Goal: Task Accomplishment & Management: Manage account settings

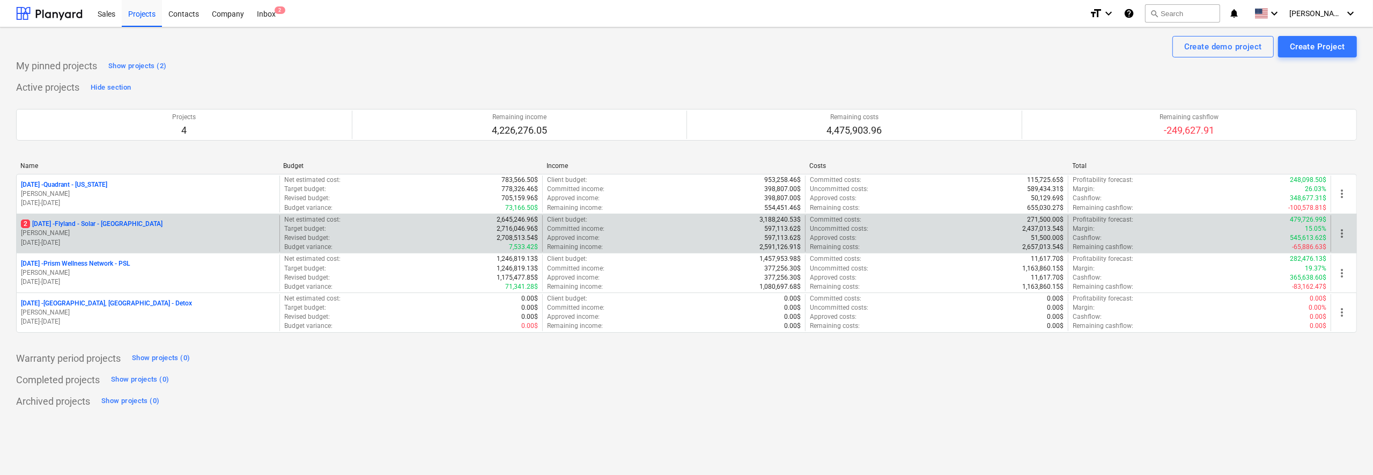
click at [86, 217] on div "2 [DATE] - Flyland - Solar - [GEOGRAPHIC_DATA] [PERSON_NAME] [DATE] - [DATE]" at bounding box center [148, 233] width 263 height 37
click at [97, 222] on p "2 [DATE] - Flyland - Solar - [GEOGRAPHIC_DATA]" at bounding box center [92, 223] width 142 height 9
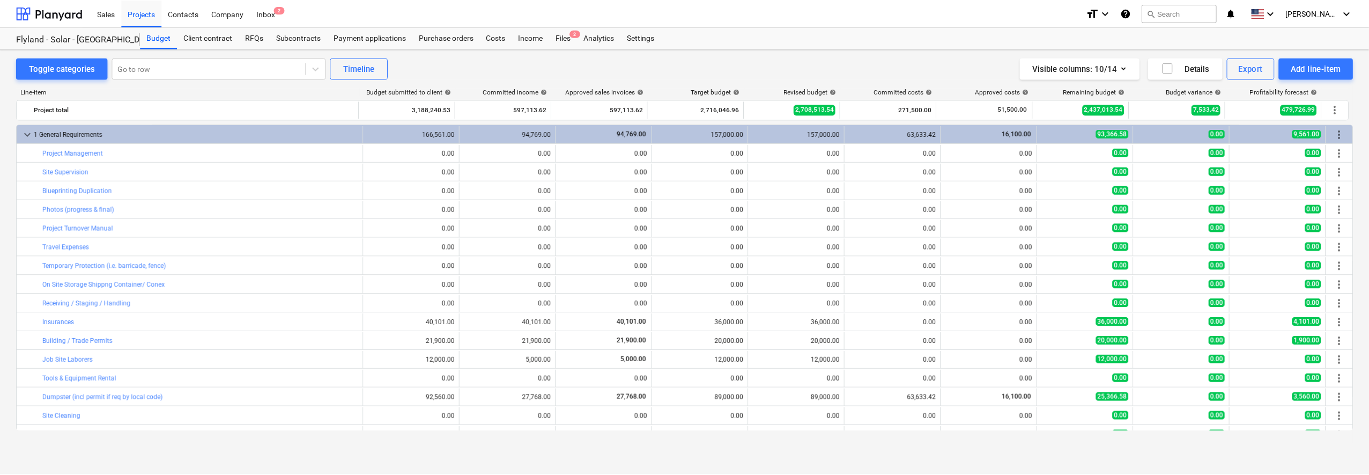
scroll to position [67, 0]
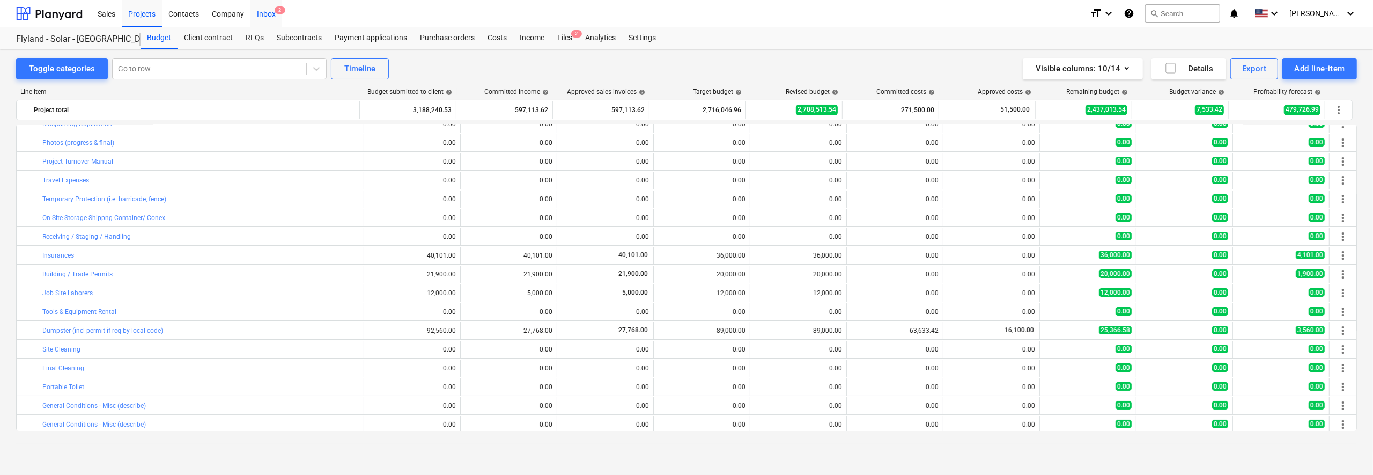
click at [268, 14] on div "Inbox 2" at bounding box center [266, 12] width 32 height 27
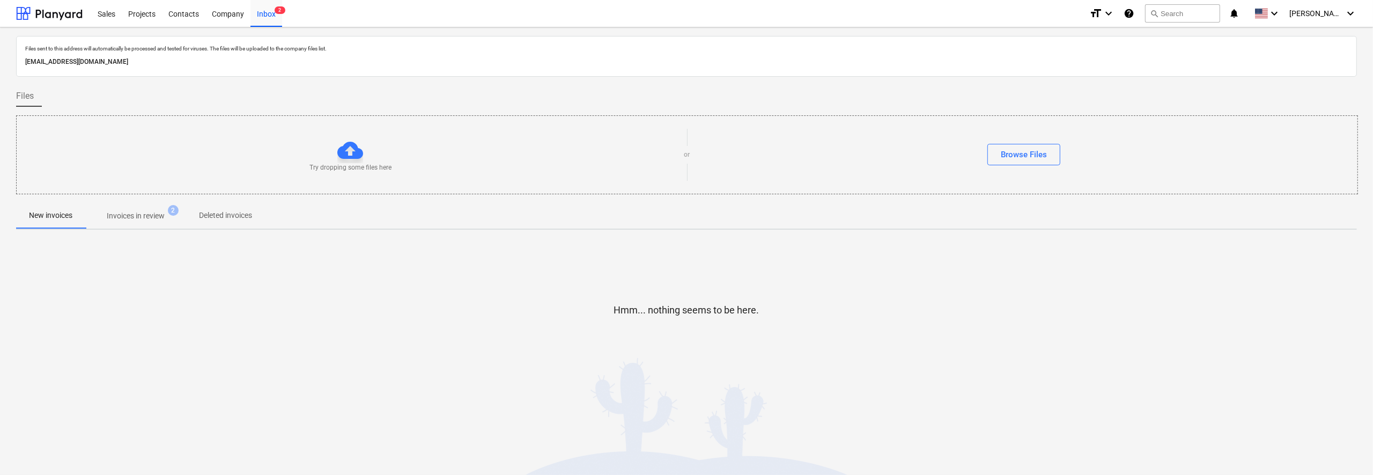
click at [143, 218] on p "Invoices in review" at bounding box center [136, 215] width 58 height 11
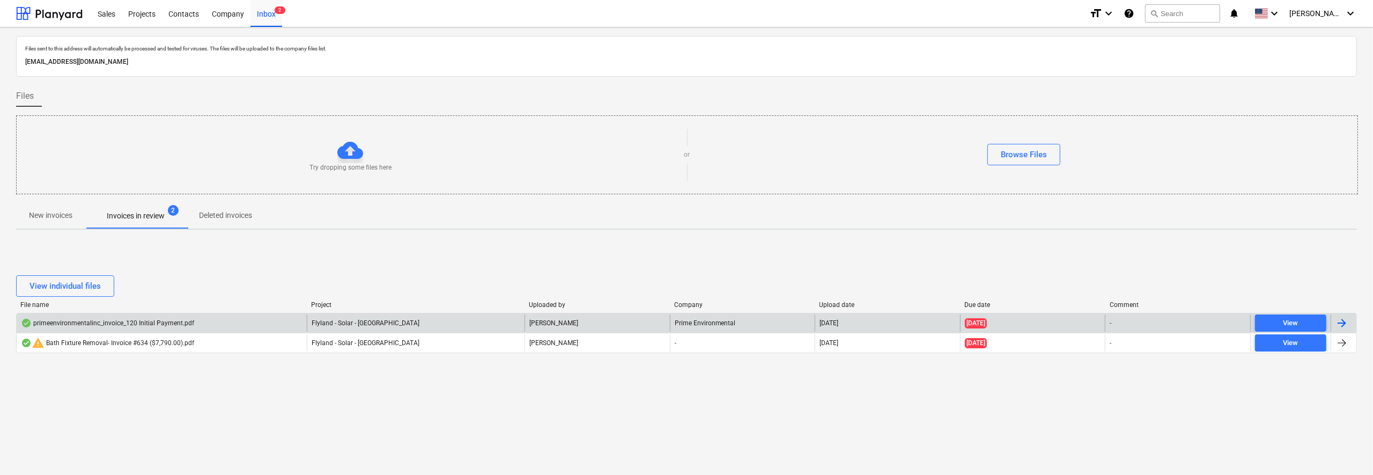
click at [1339, 326] on div at bounding box center [1341, 322] width 13 height 13
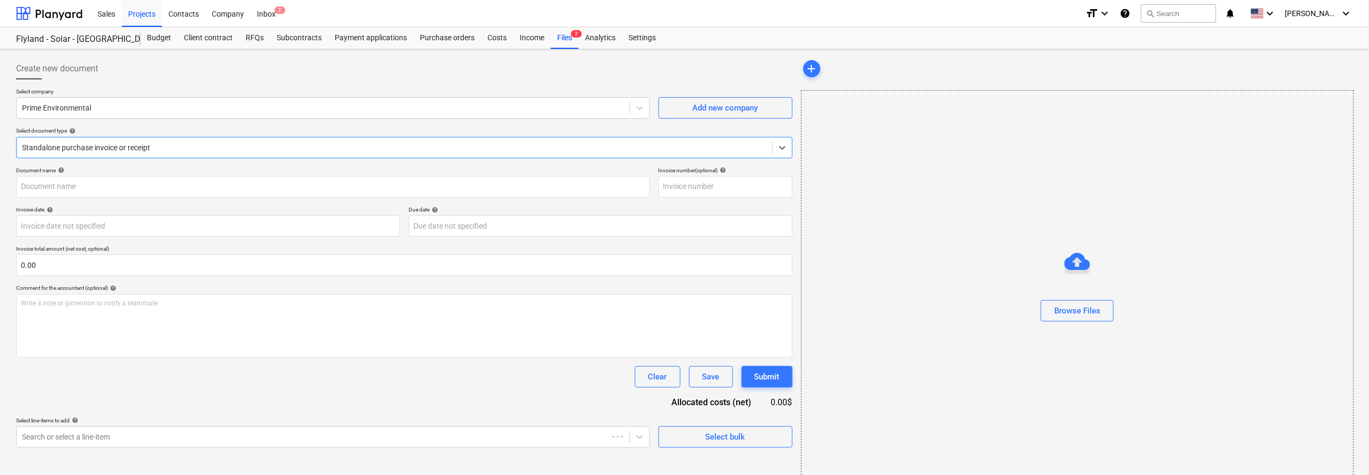
type input "120"
type input "[DATE]"
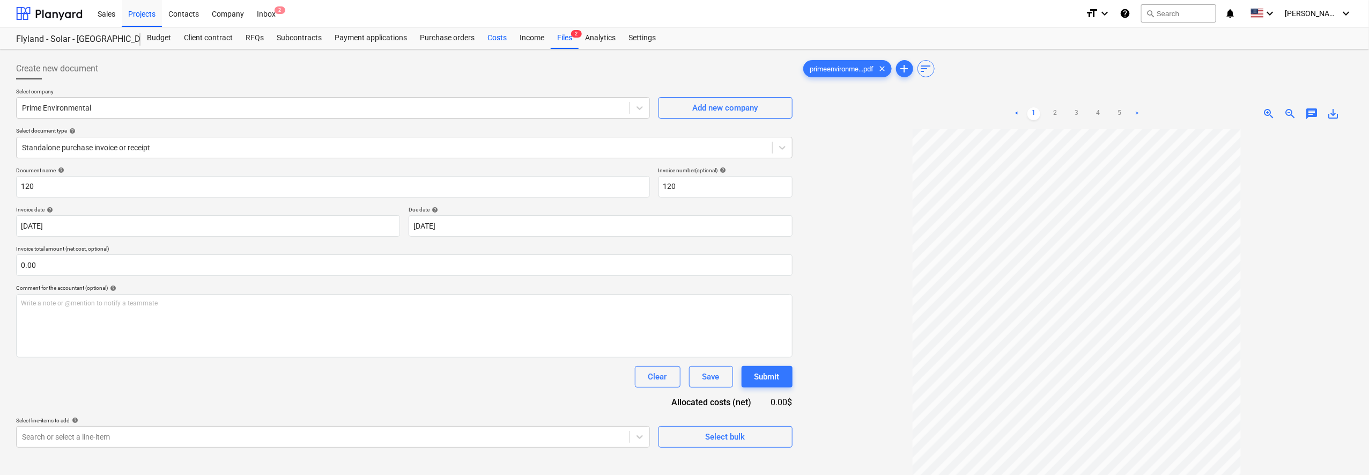
click at [494, 40] on div "Costs" at bounding box center [497, 37] width 32 height 21
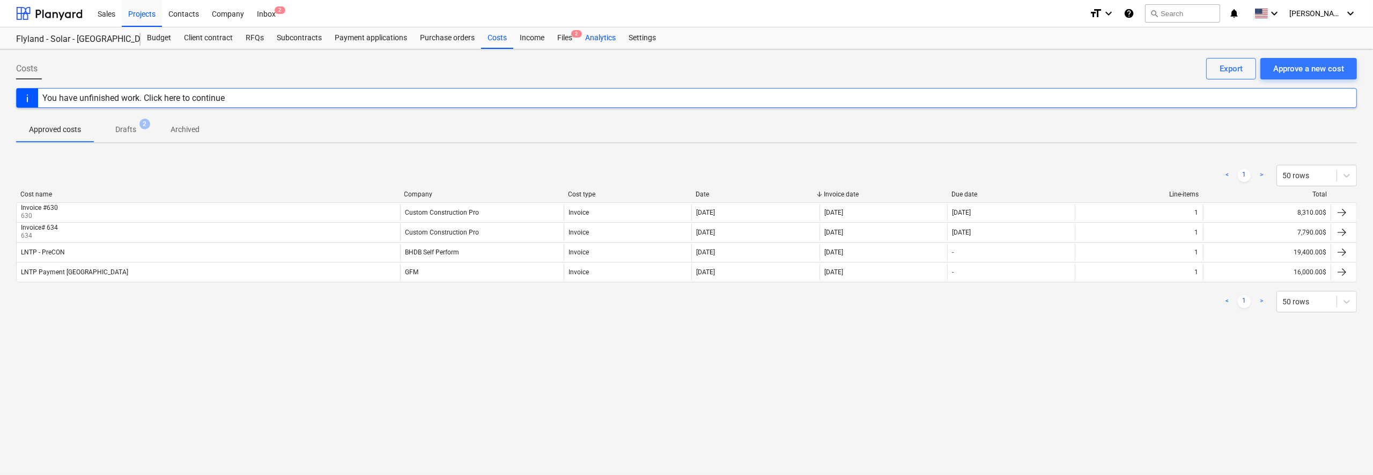
click at [579, 29] on div "Analytics" at bounding box center [600, 37] width 43 height 21
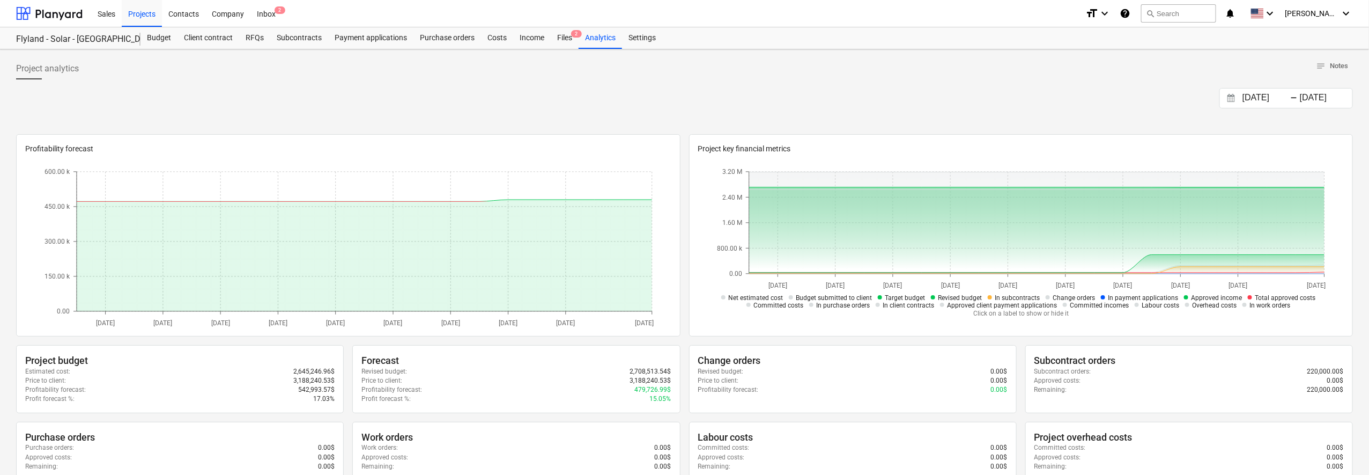
click at [565, 27] on div "Files 2" at bounding box center [565, 37] width 28 height 21
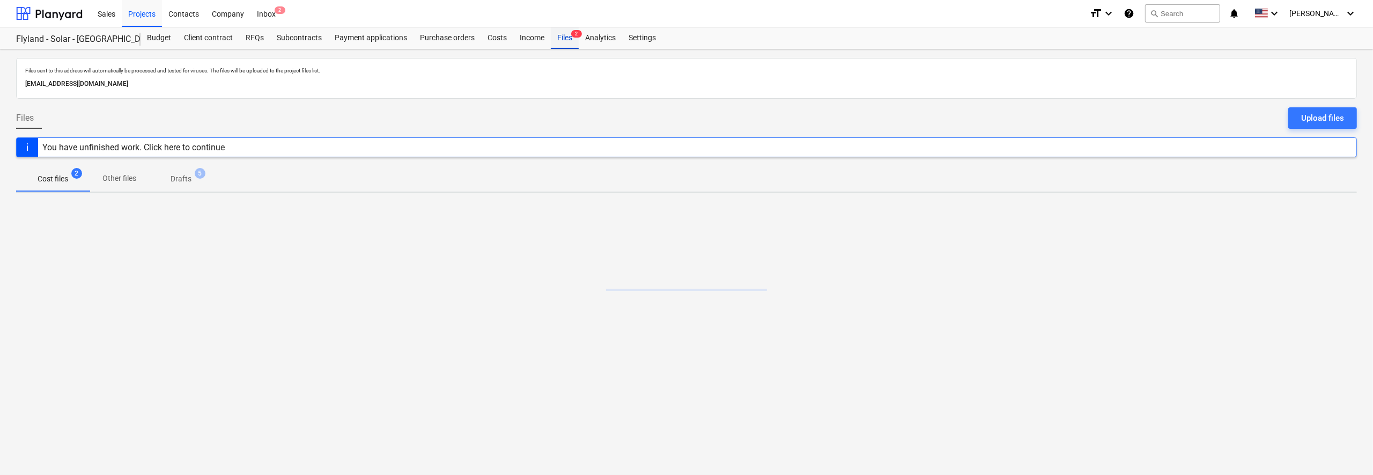
click at [565, 40] on div "Files 2" at bounding box center [565, 37] width 28 height 21
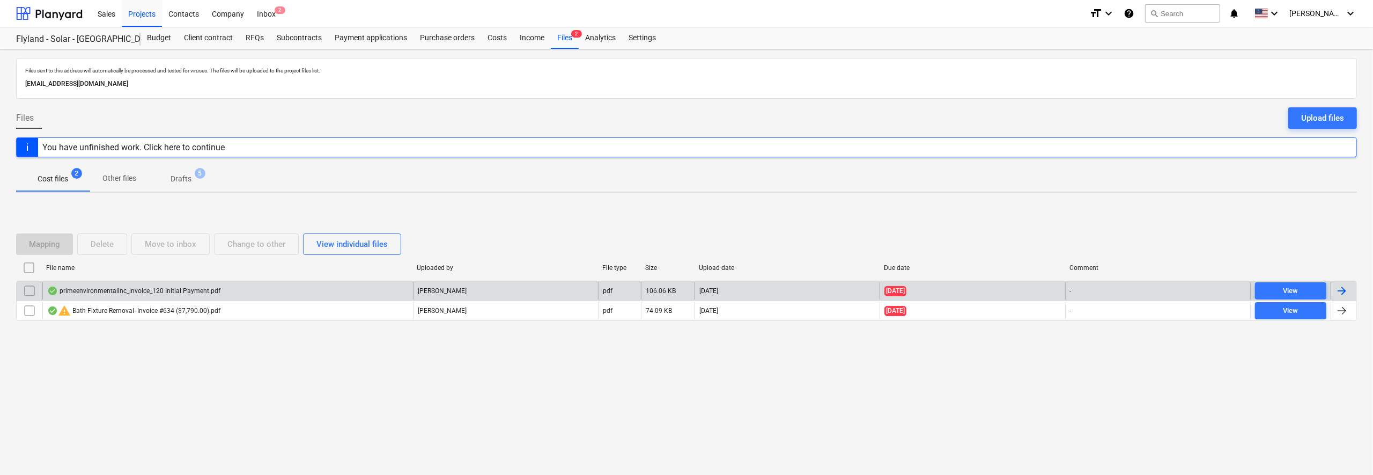
click at [302, 288] on div "primeenvironmentalinc_invoice_120 Initial Payment.pdf" at bounding box center [227, 290] width 371 height 17
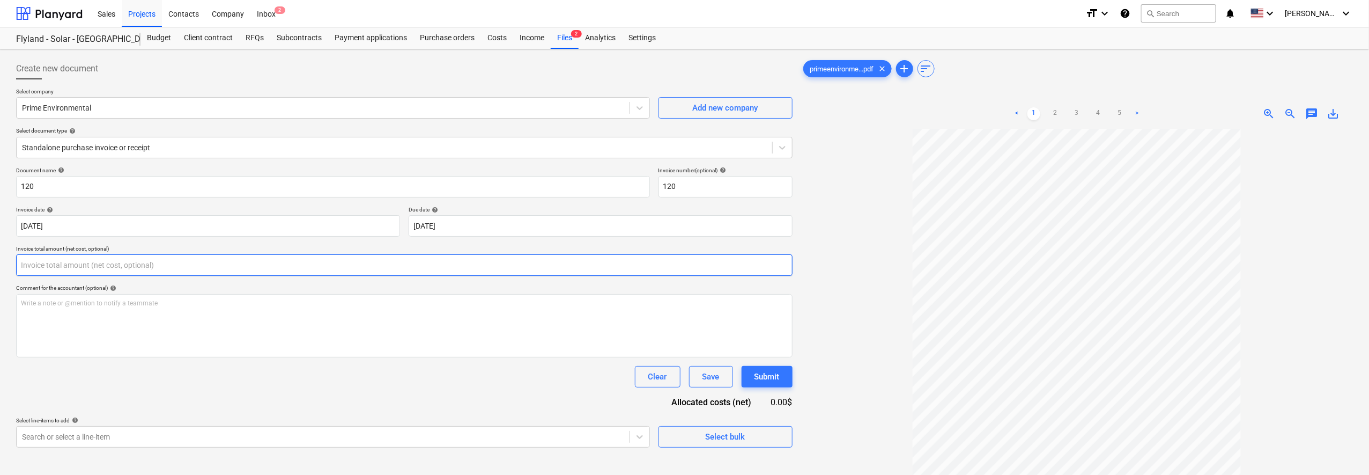
click at [224, 262] on input "text" at bounding box center [404, 264] width 776 height 21
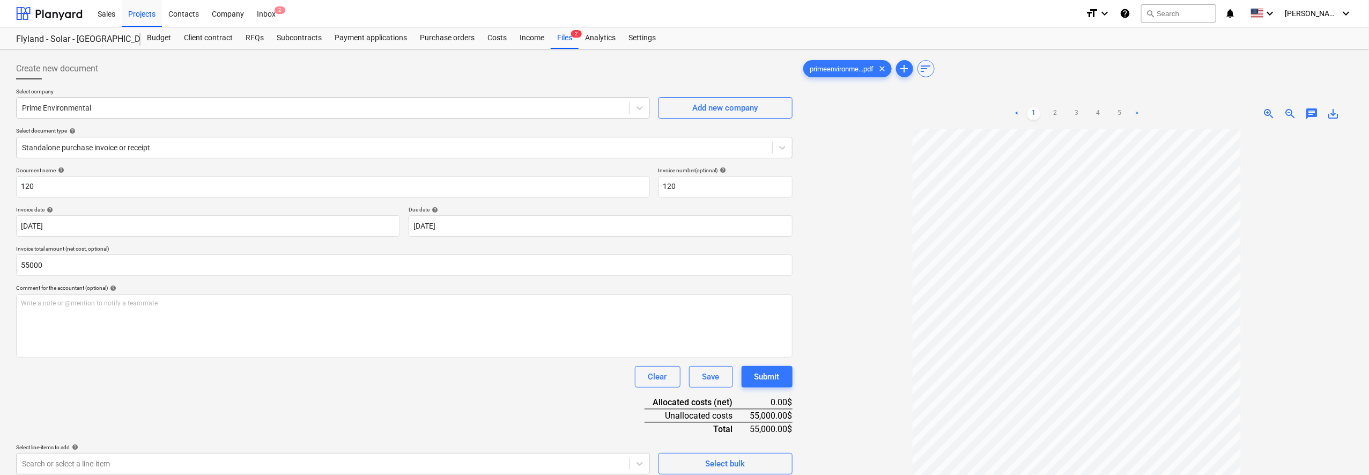
type input "55,000.00"
click at [413, 381] on div "Clear Save Submit" at bounding box center [404, 376] width 776 height 21
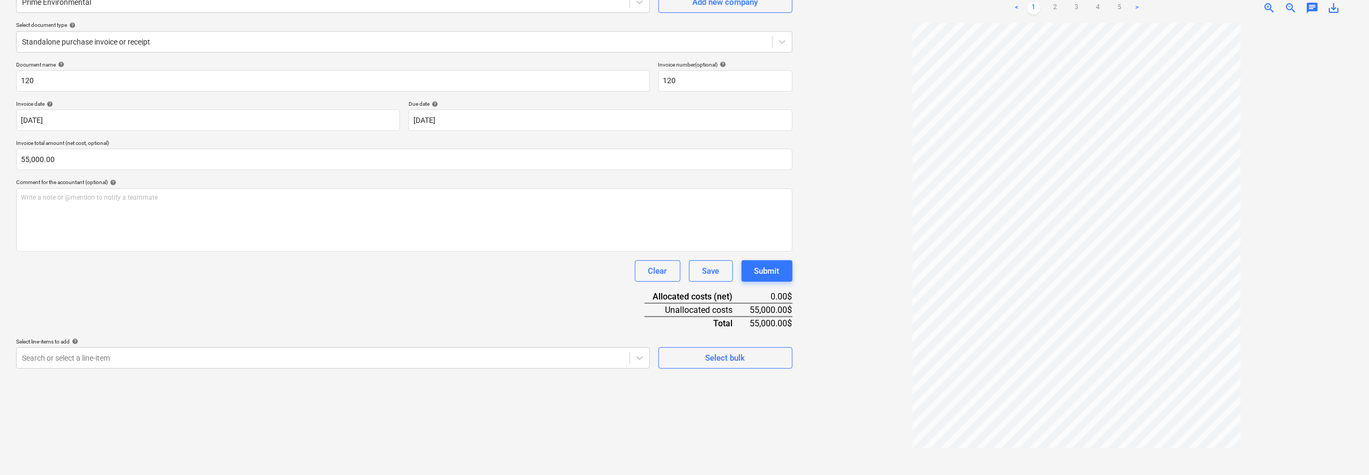
scroll to position [107, 0]
click at [558, 357] on body "Sales Projects Contacts Company Inbox 2 format_size keyboard_arrow_down help se…" at bounding box center [684, 130] width 1369 height 475
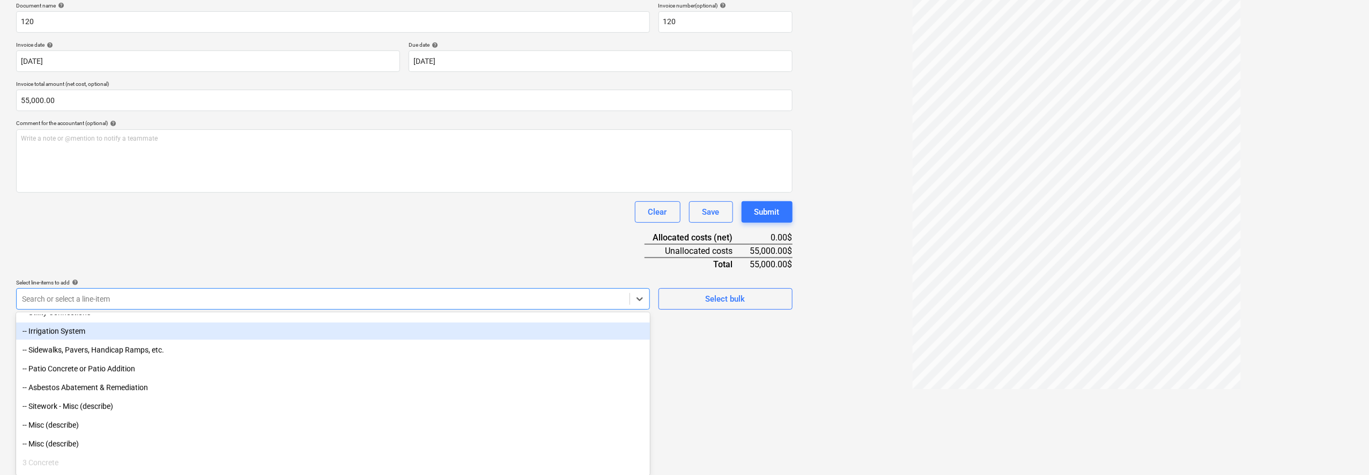
scroll to position [536, 0]
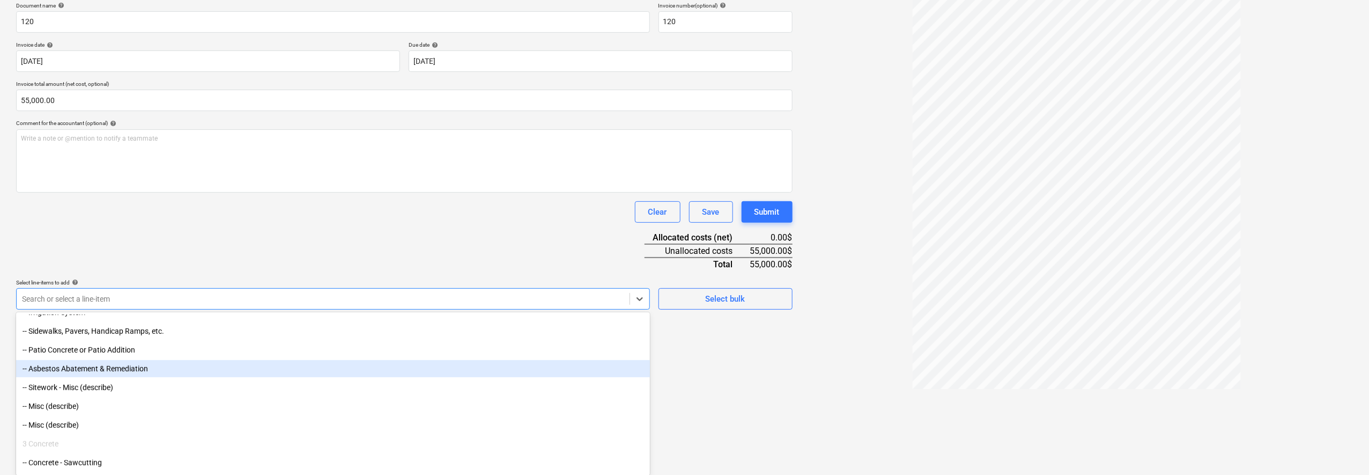
click at [379, 374] on div "-- Asbestos Abatement & Remediation" at bounding box center [333, 368] width 634 height 17
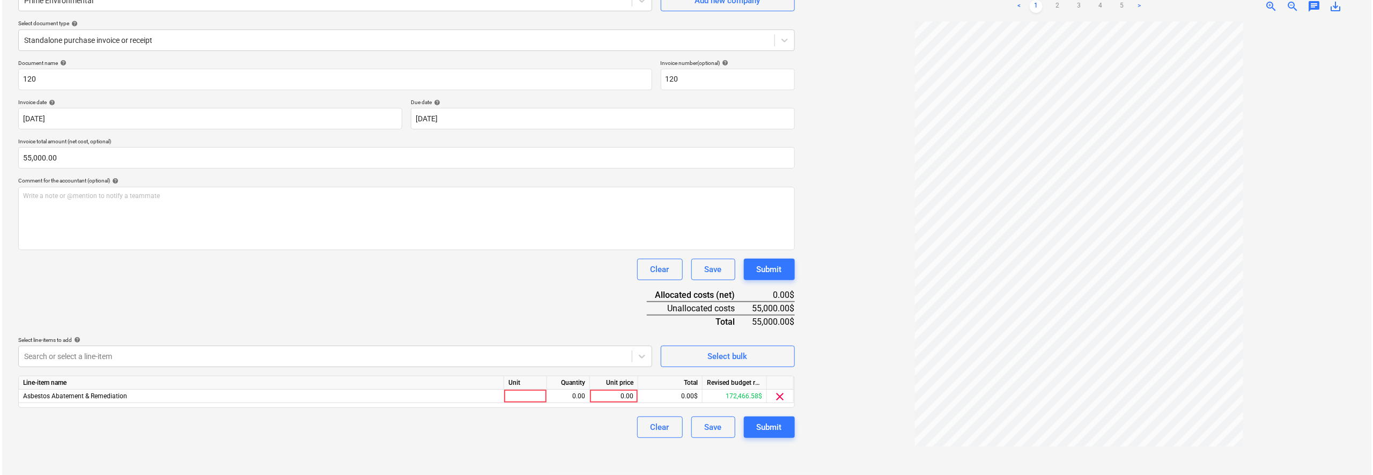
scroll to position [107, 0]
click at [745, 412] on div "Create new document Select company Prime Environmental Add new company Select d…" at bounding box center [404, 209] width 785 height 524
click at [604, 393] on div "0.00" at bounding box center [611, 396] width 39 height 13
type input "55000"
click at [612, 428] on div "Clear Save Submit" at bounding box center [404, 427] width 776 height 21
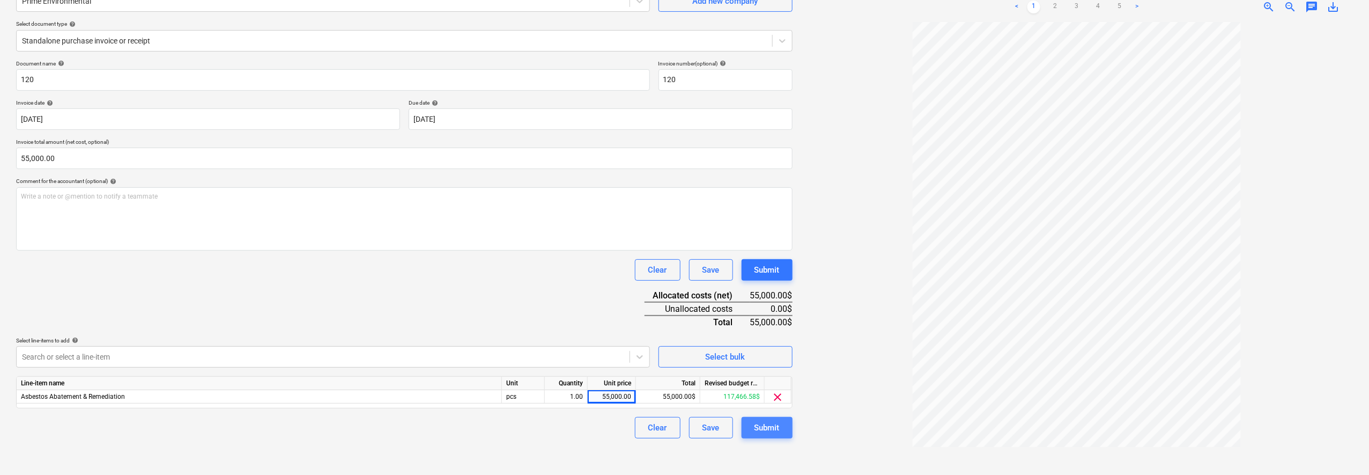
click at [774, 427] on div "Submit" at bounding box center [766, 427] width 25 height 14
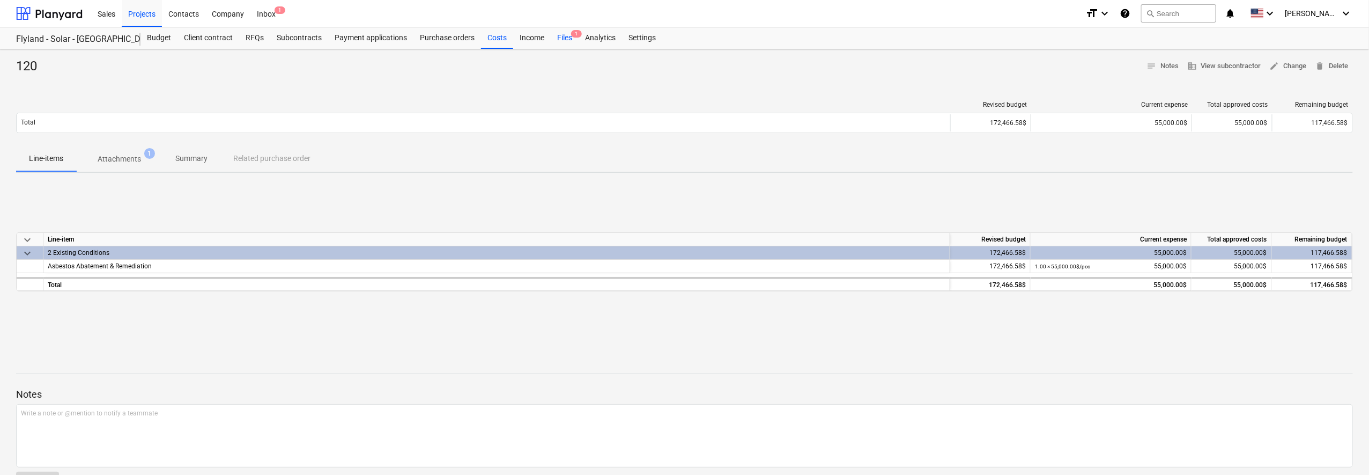
click at [562, 41] on div "Files 1" at bounding box center [565, 37] width 28 height 21
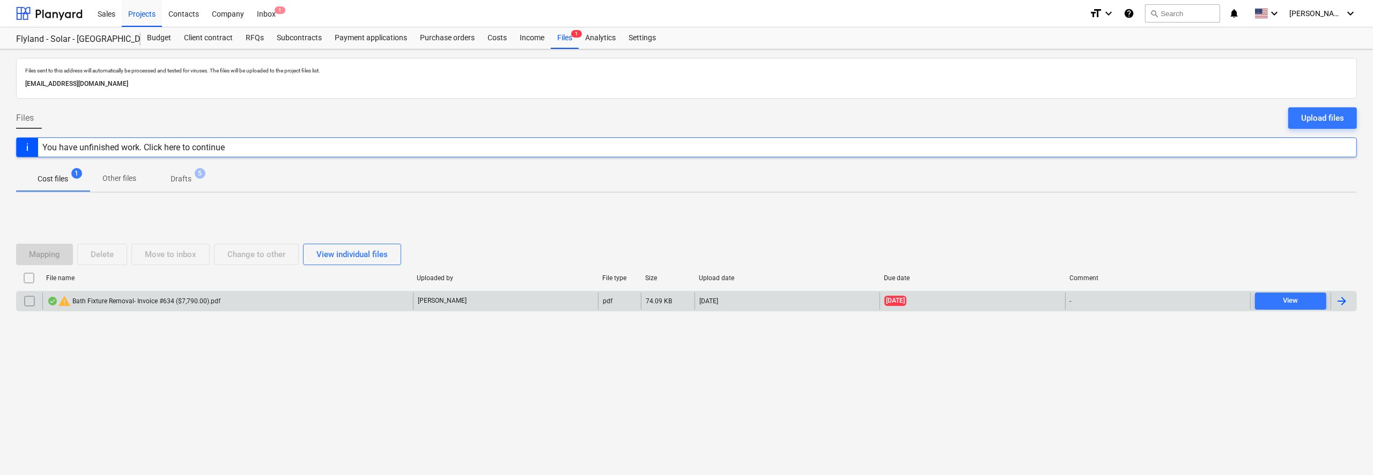
click at [329, 303] on div "warning Bath Fixture Removal- Invoice #634 ($7,790.00).pdf" at bounding box center [227, 300] width 371 height 17
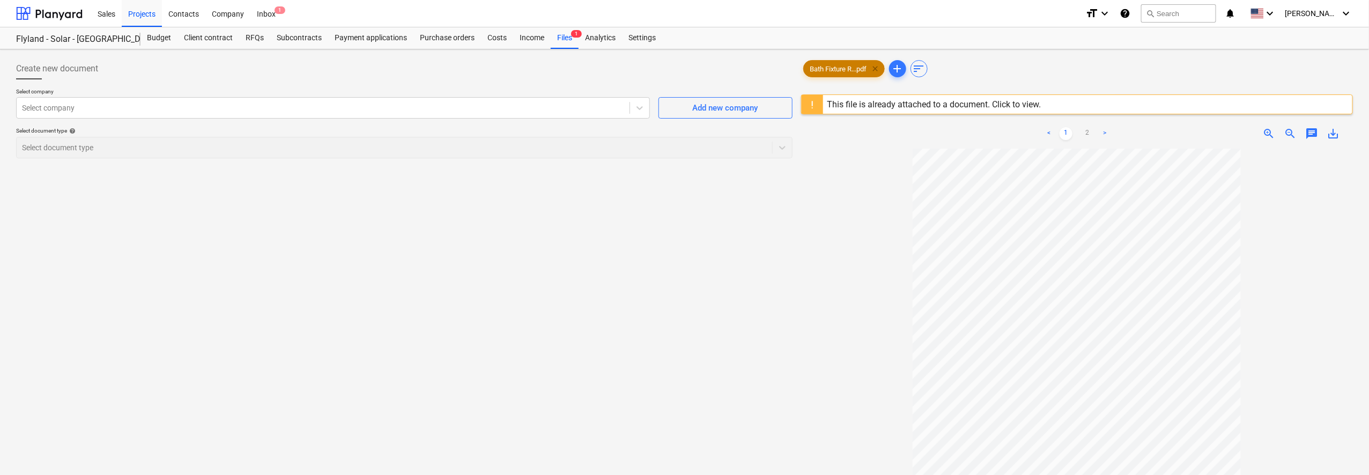
click at [879, 67] on span "clear" at bounding box center [875, 68] width 13 height 13
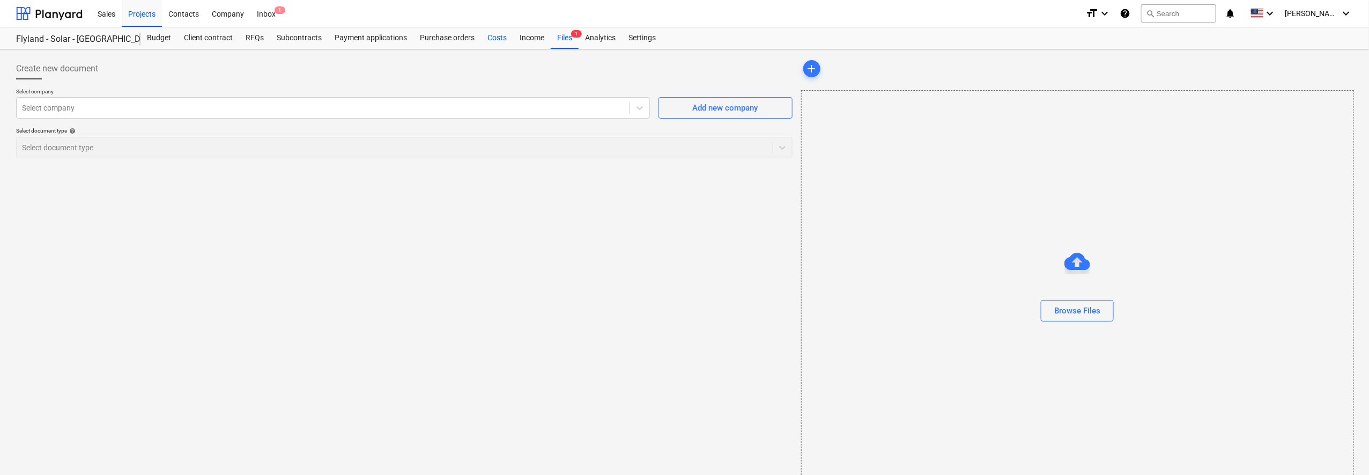
click at [497, 38] on div "Costs" at bounding box center [497, 37] width 32 height 21
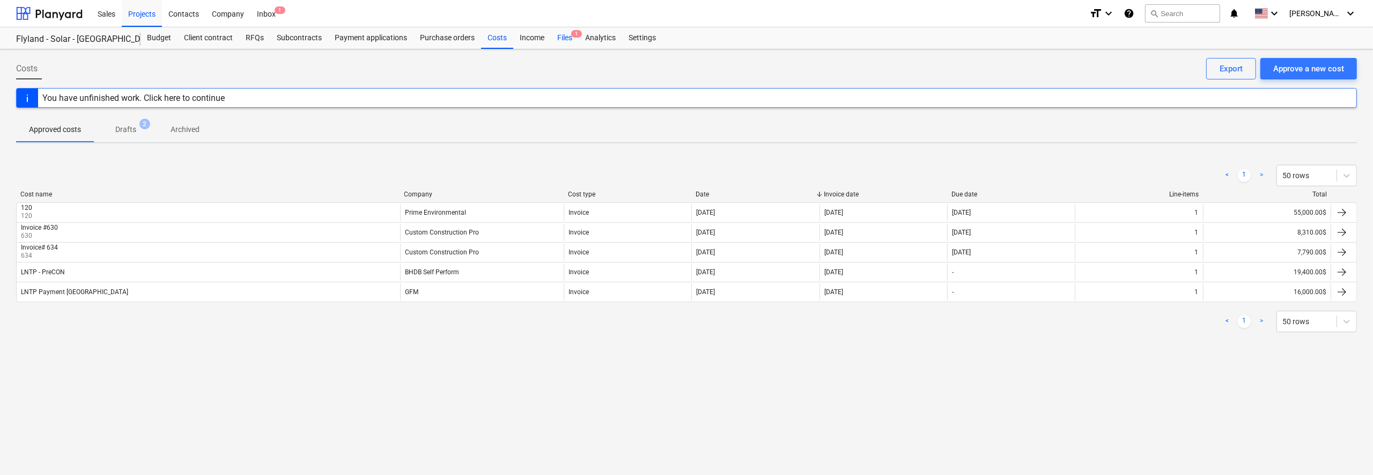
click at [566, 40] on div "Files 1" at bounding box center [565, 37] width 28 height 21
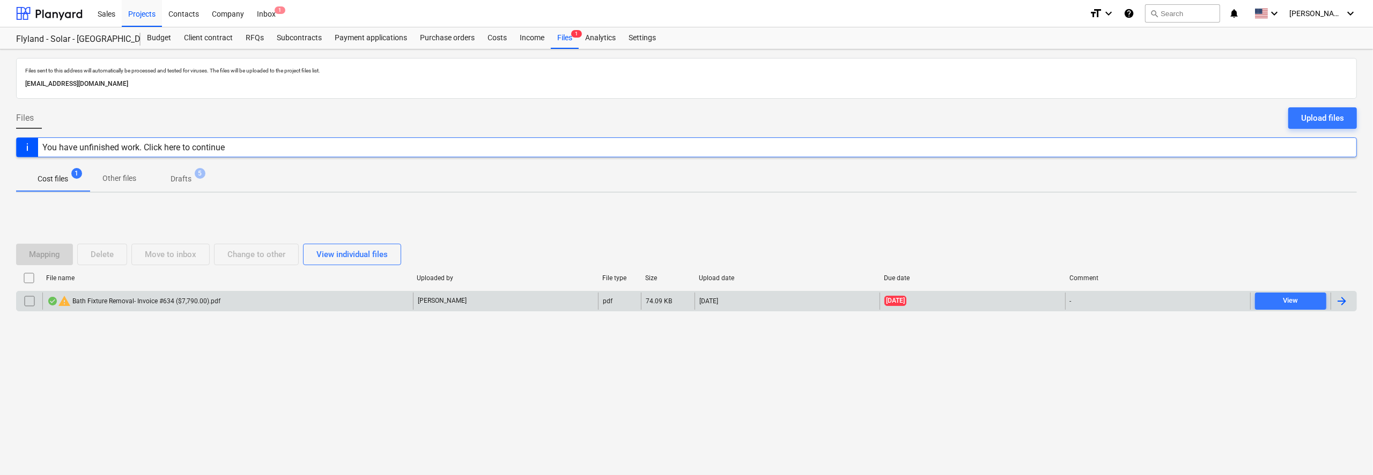
click at [26, 298] on input "checkbox" at bounding box center [29, 300] width 17 height 17
click at [498, 38] on div "Costs" at bounding box center [497, 37] width 32 height 21
click at [112, 295] on div "warning Bath Fixture Removal- Invoice #634 ($7,790.00).pdf" at bounding box center [133, 300] width 173 height 13
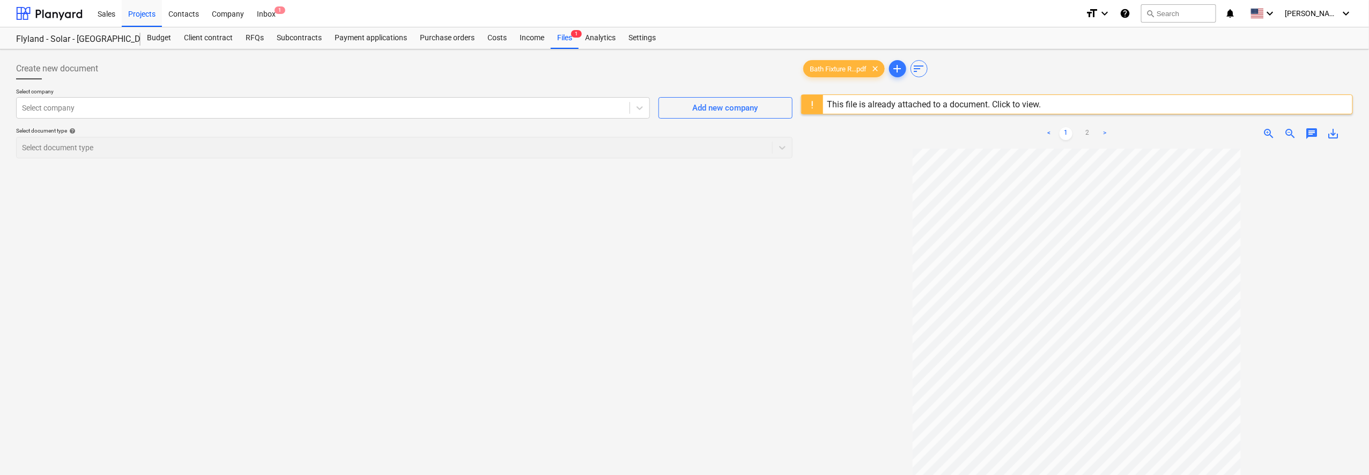
click at [895, 103] on div "This file is already attached to a document. Click to view." at bounding box center [934, 104] width 214 height 10
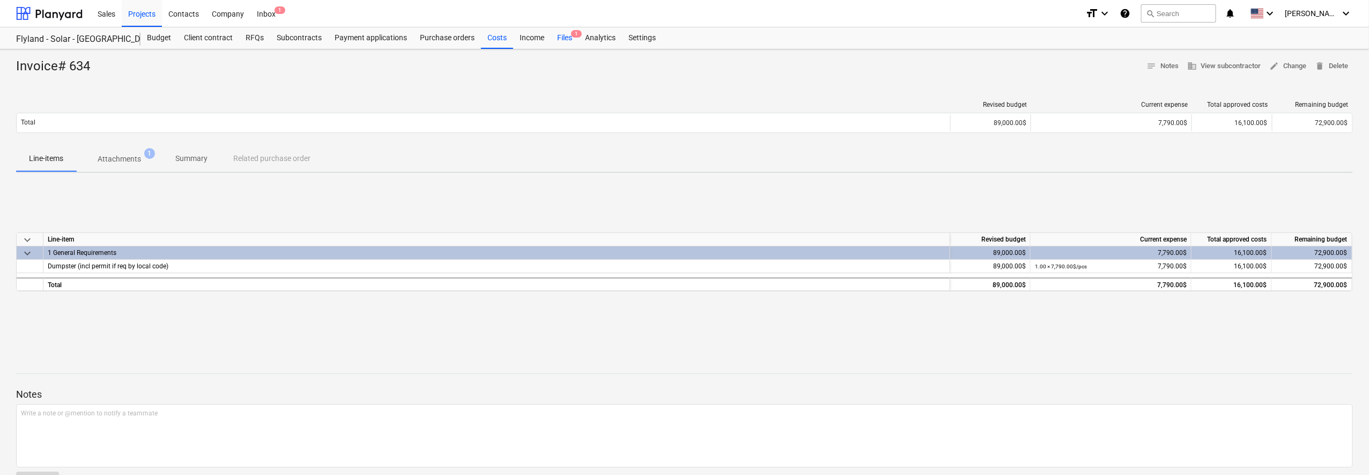
click at [564, 36] on div "Files 1" at bounding box center [565, 37] width 28 height 21
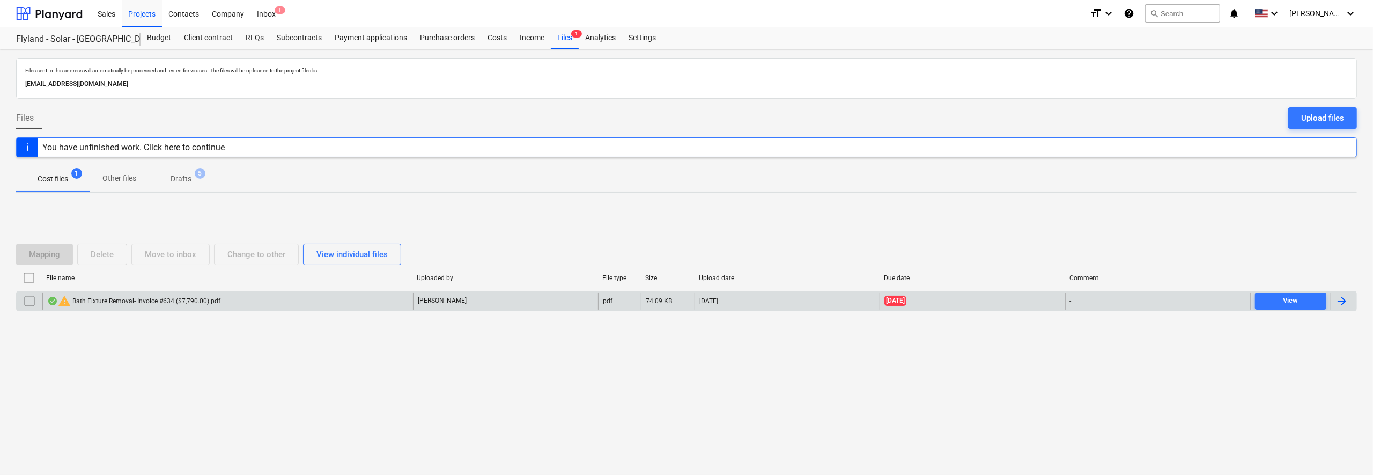
click at [33, 299] on input "checkbox" at bounding box center [29, 300] width 17 height 17
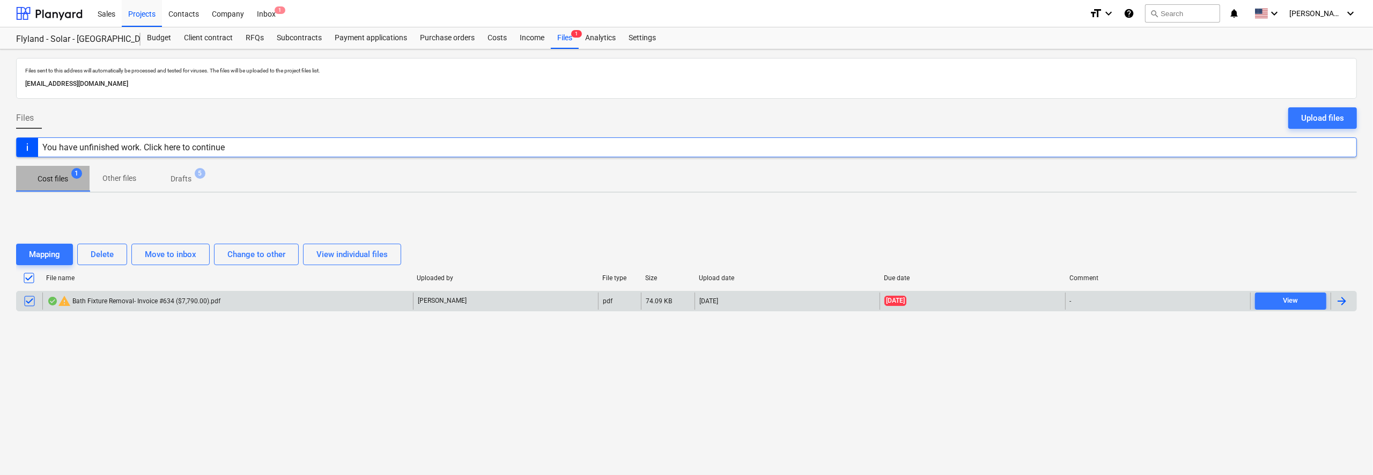
click at [61, 176] on p "Cost files" at bounding box center [53, 178] width 31 height 11
click at [29, 299] on input "checkbox" at bounding box center [29, 300] width 17 height 17
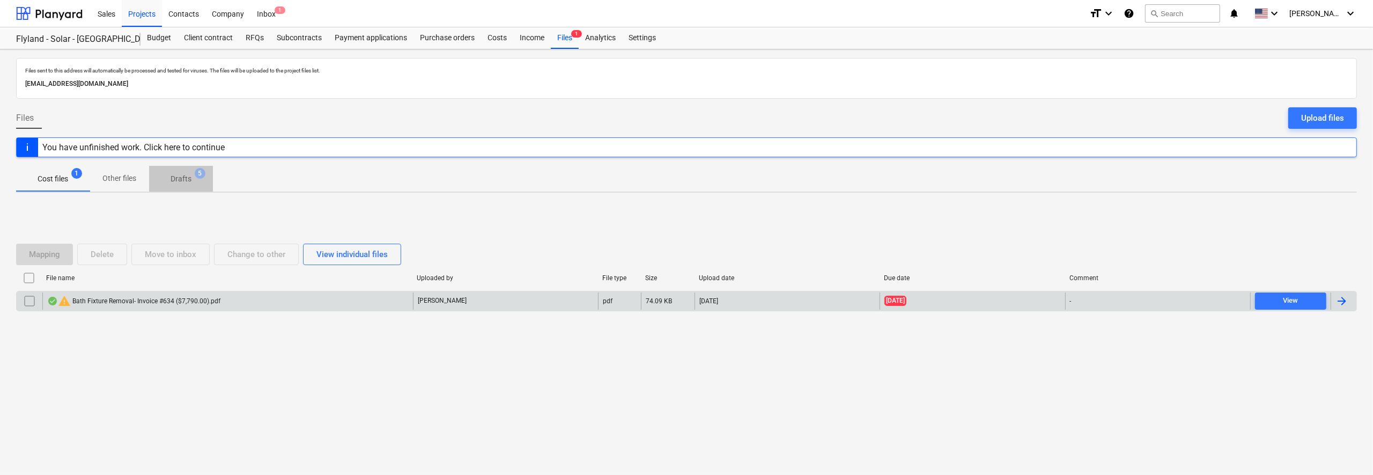
click at [193, 174] on span "Drafts 5" at bounding box center [181, 178] width 38 height 11
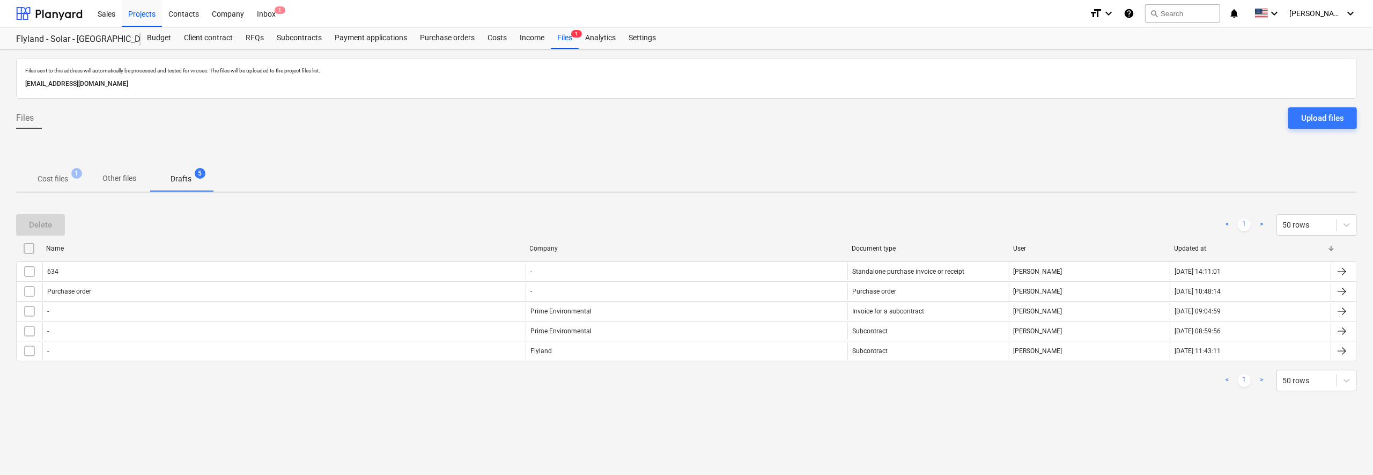
click at [31, 248] on input "checkbox" at bounding box center [28, 248] width 17 height 17
click at [54, 221] on button "Delete" at bounding box center [40, 224] width 49 height 21
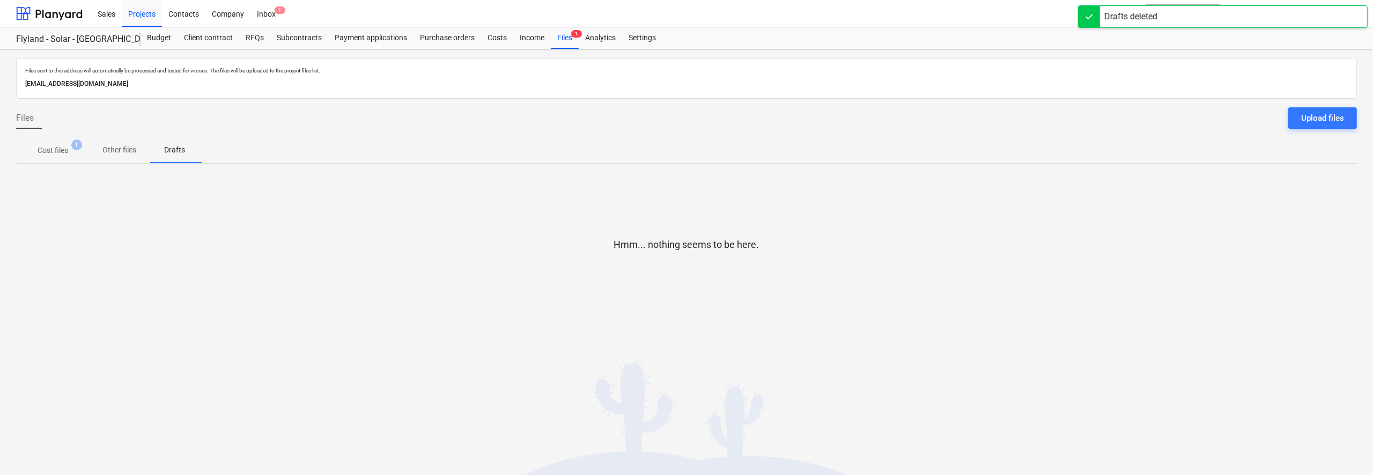
click at [51, 148] on p "Cost files" at bounding box center [53, 150] width 31 height 11
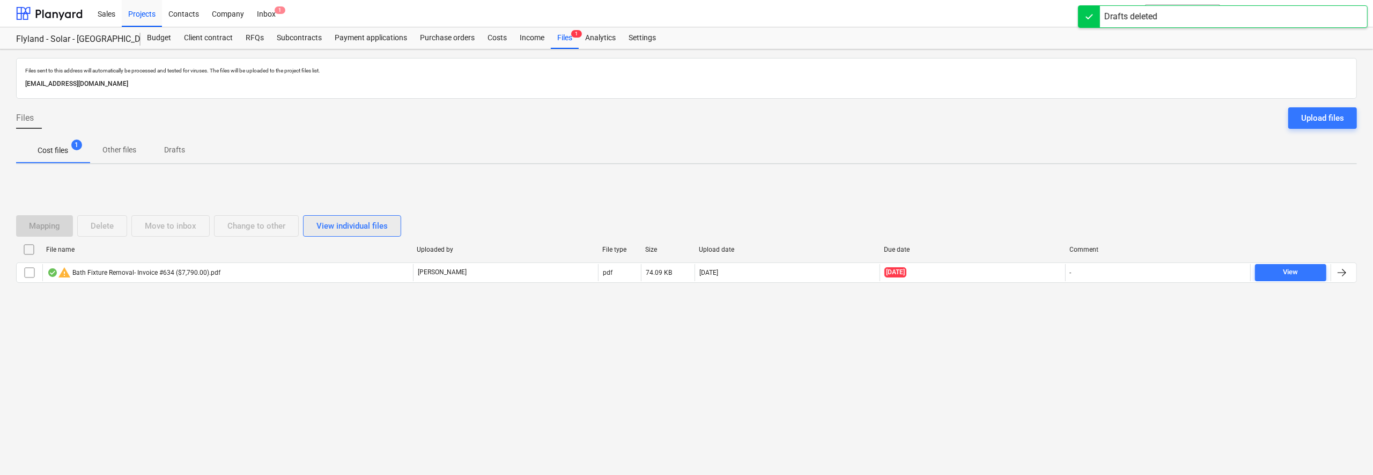
click at [339, 225] on div "View individual files" at bounding box center [351, 226] width 71 height 14
click at [339, 225] on div "View grouped files" at bounding box center [349, 226] width 67 height 14
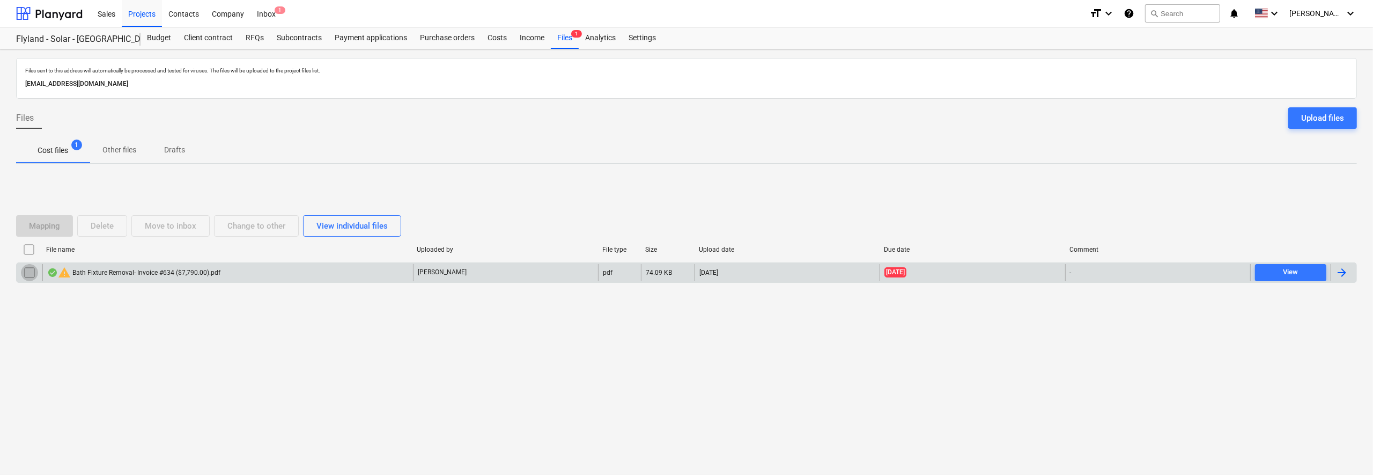
click at [24, 272] on input "checkbox" at bounding box center [29, 272] width 17 height 17
click at [96, 224] on div "Delete" at bounding box center [102, 226] width 23 height 14
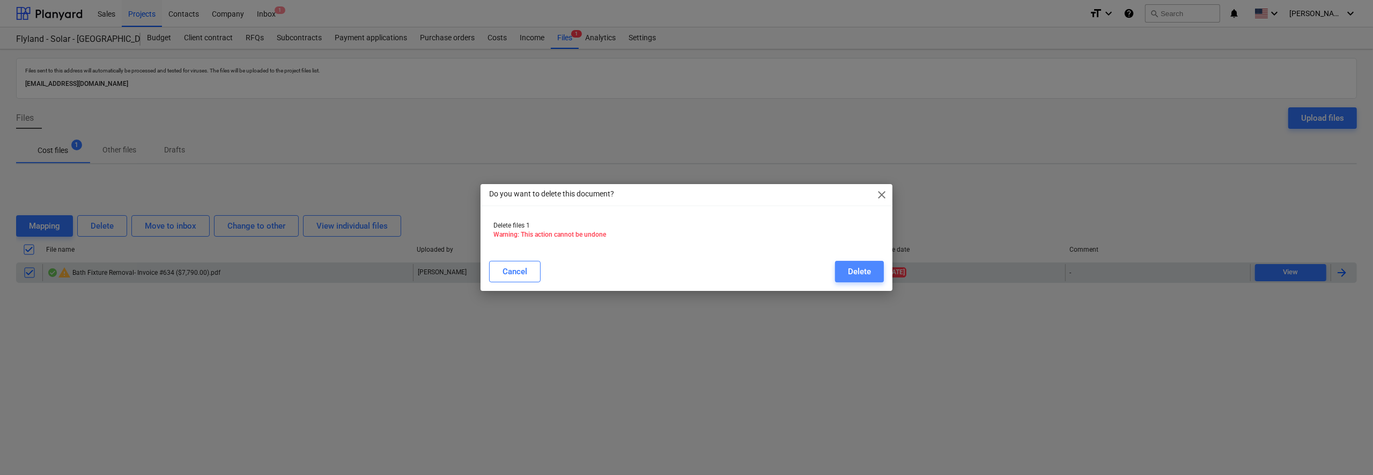
click at [862, 273] on div "Delete" at bounding box center [859, 271] width 23 height 14
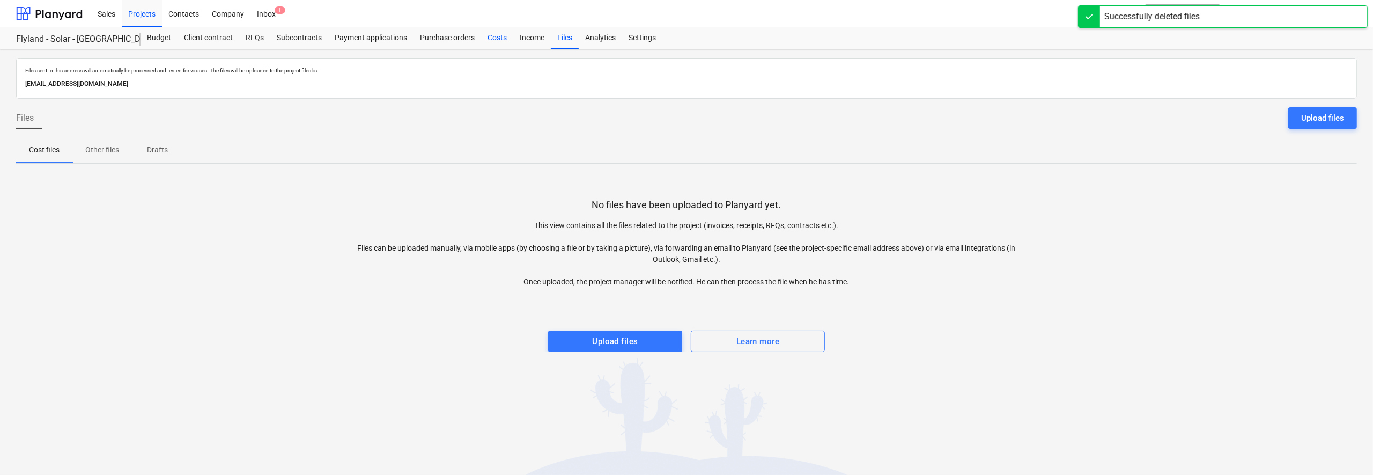
click at [495, 40] on div "Costs" at bounding box center [497, 37] width 32 height 21
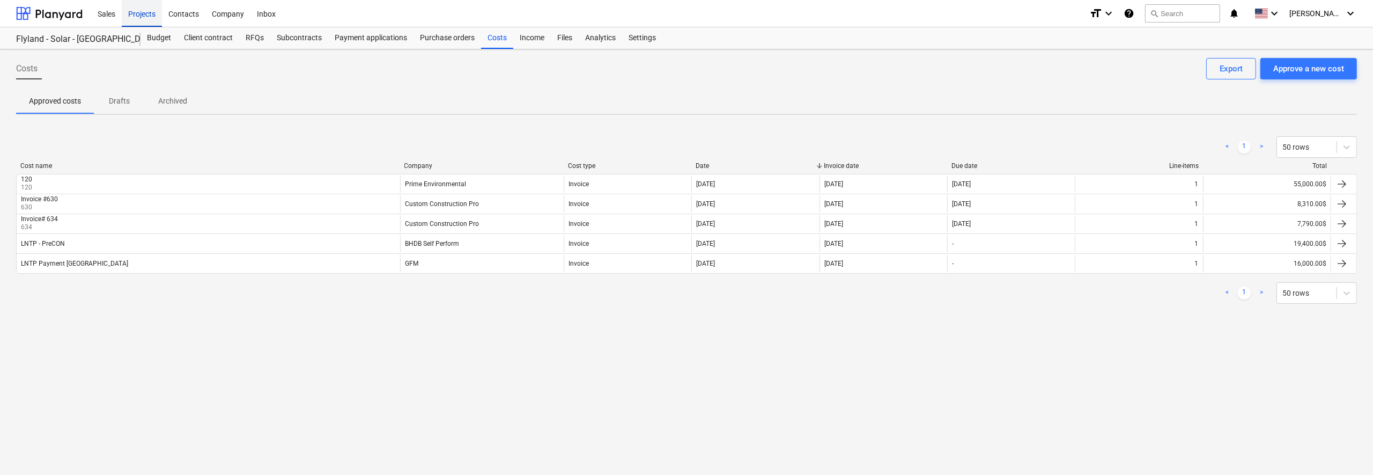
click at [142, 13] on div "Projects" at bounding box center [142, 12] width 40 height 27
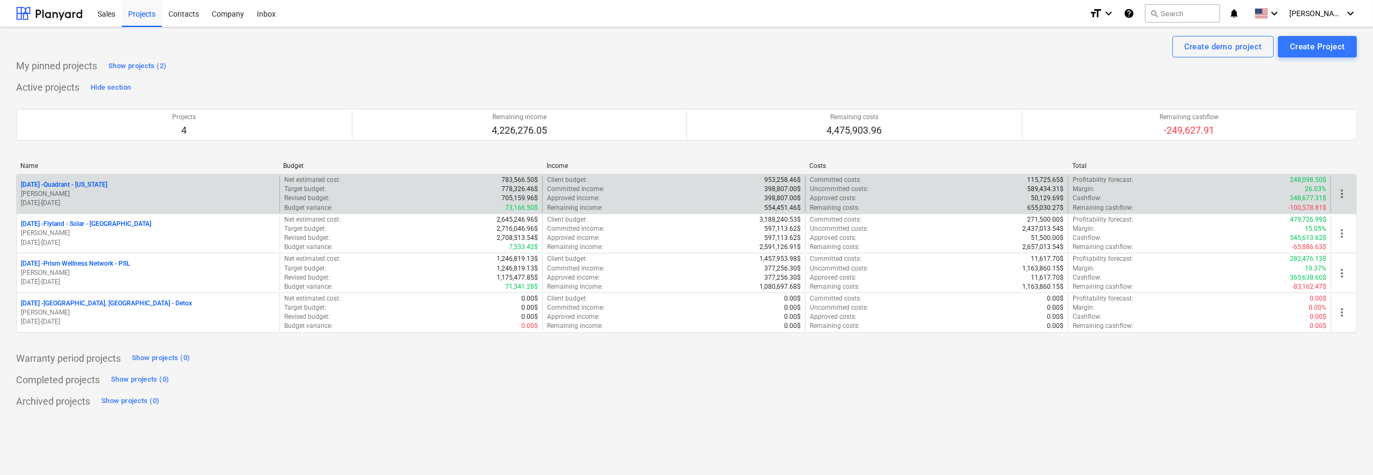
click at [84, 180] on p "[DATE] - Quadrant - [US_STATE]" at bounding box center [64, 184] width 86 height 9
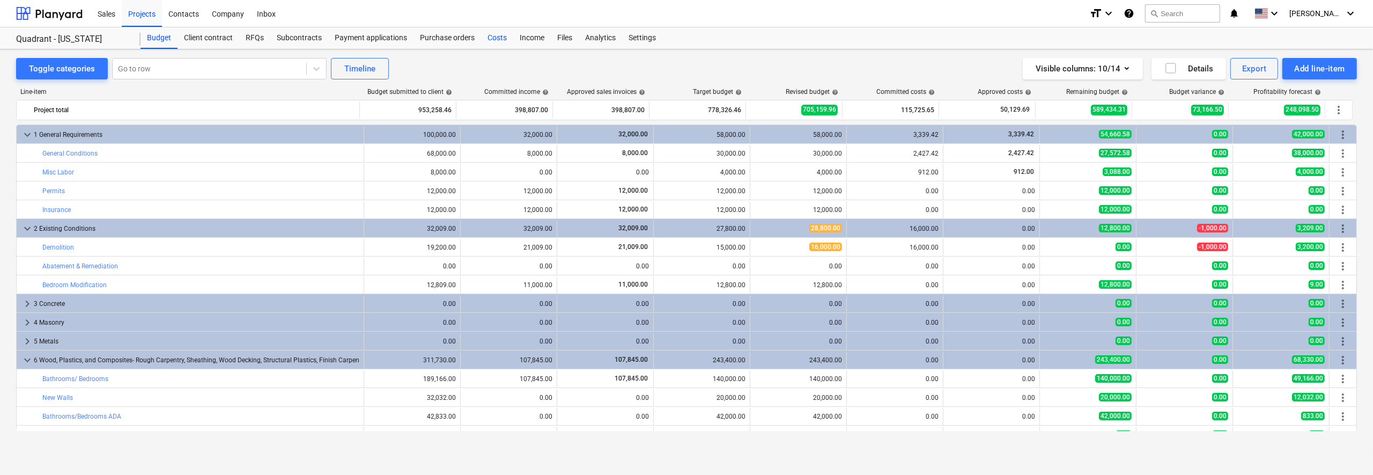
click at [494, 38] on div "Costs" at bounding box center [497, 37] width 32 height 21
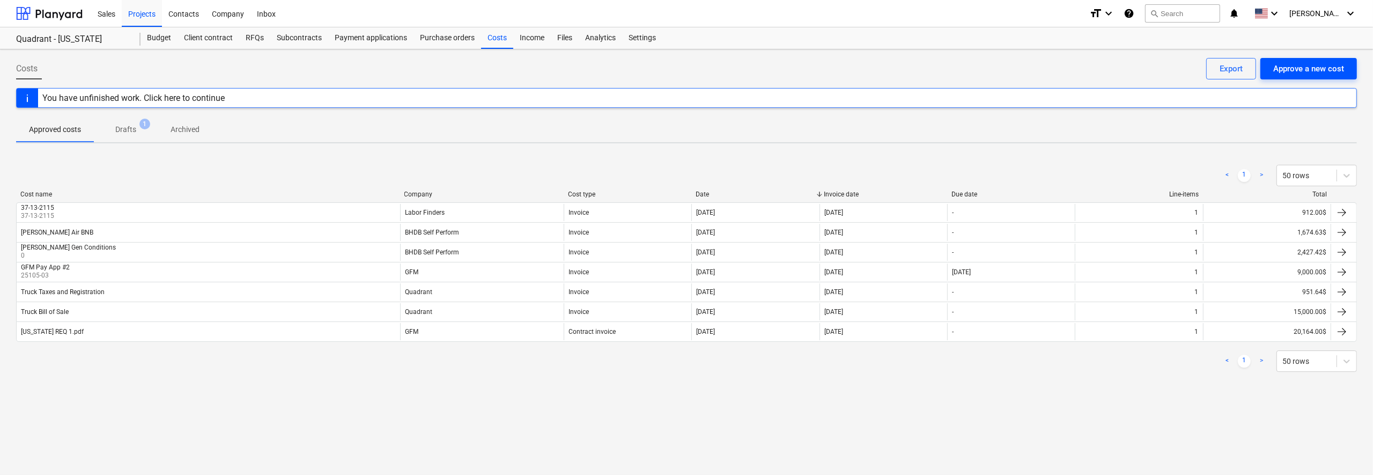
click at [1307, 64] on div "Approve a new cost" at bounding box center [1308, 69] width 71 height 14
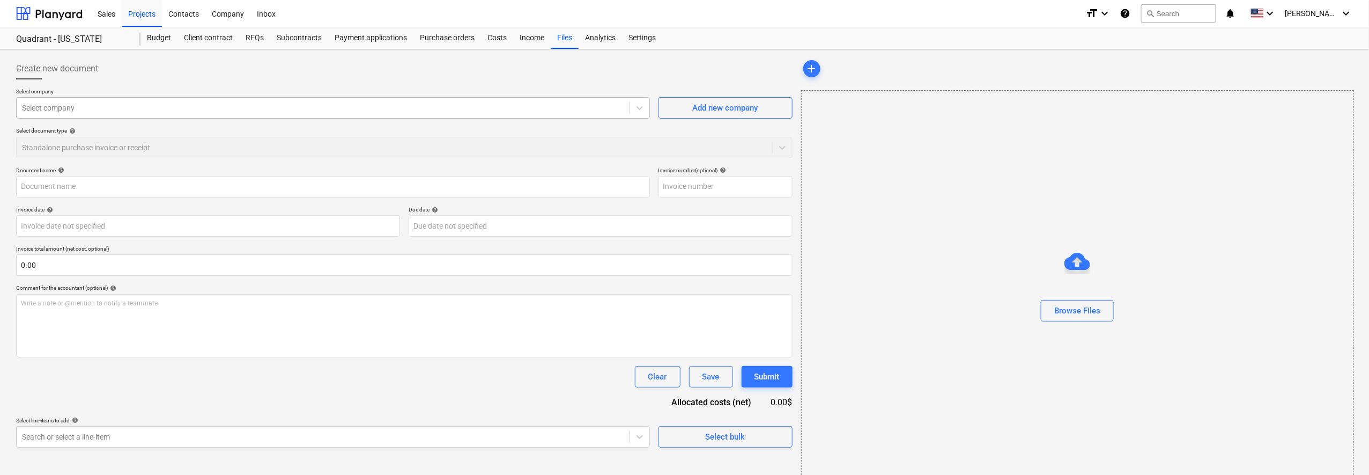
click at [547, 111] on div at bounding box center [323, 107] width 602 height 11
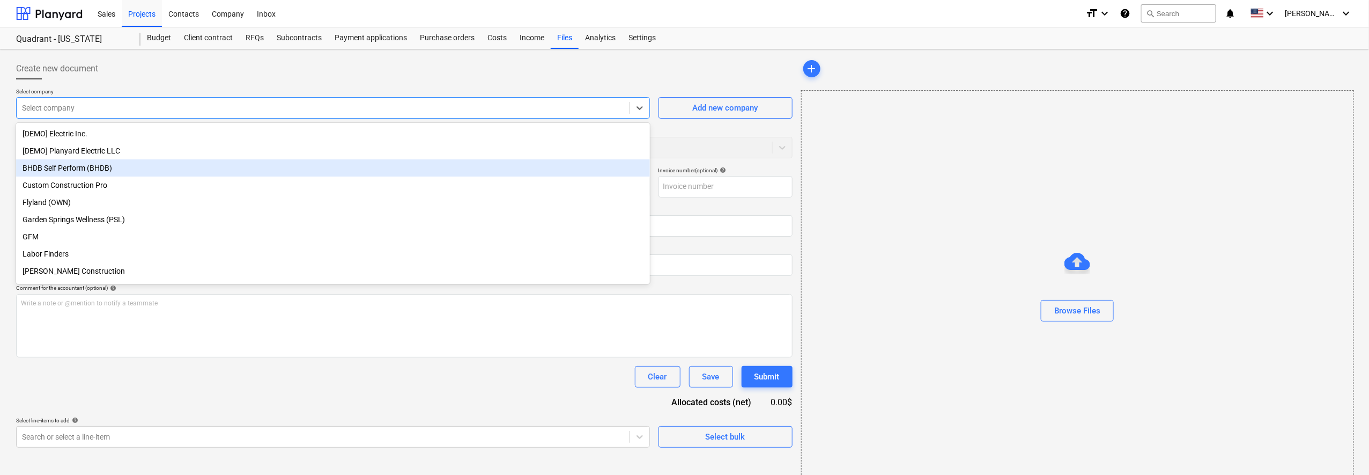
click at [473, 172] on div "BHDB Self Perform (BHDB)" at bounding box center [333, 167] width 634 height 17
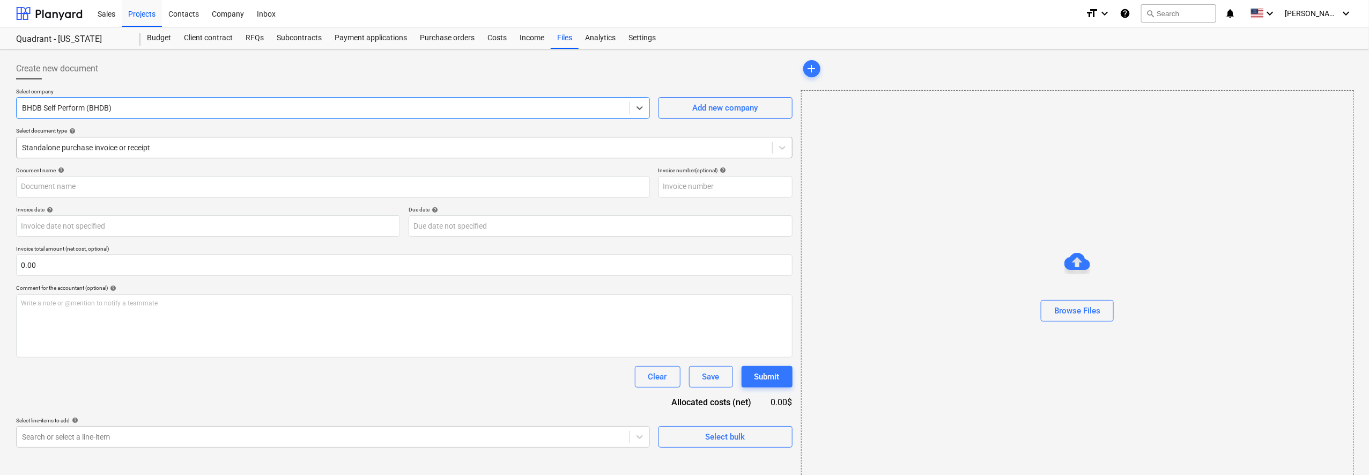
click at [597, 147] on div at bounding box center [394, 147] width 745 height 11
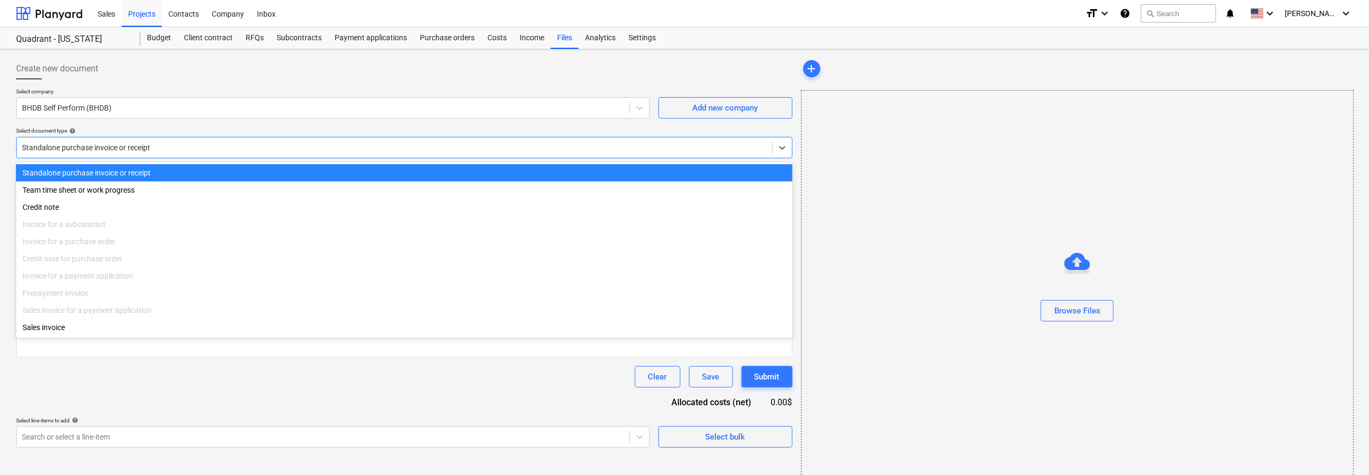
click at [597, 147] on div at bounding box center [394, 147] width 745 height 11
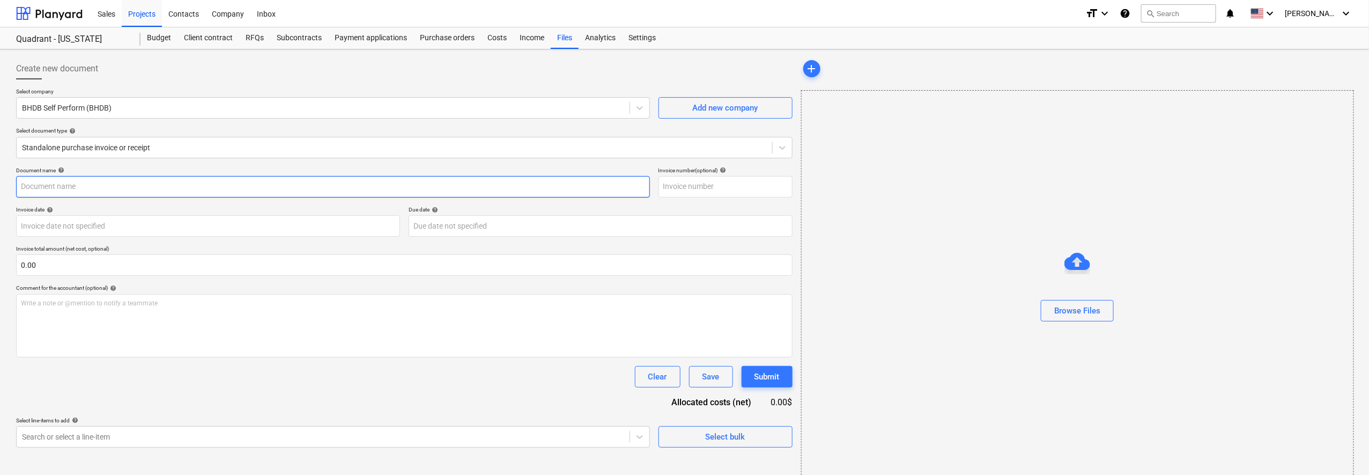
click at [435, 183] on input "text" at bounding box center [333, 186] width 634 height 21
type input "[PERSON_NAME] CC charges through [DATE]"
paste input "4771.28"
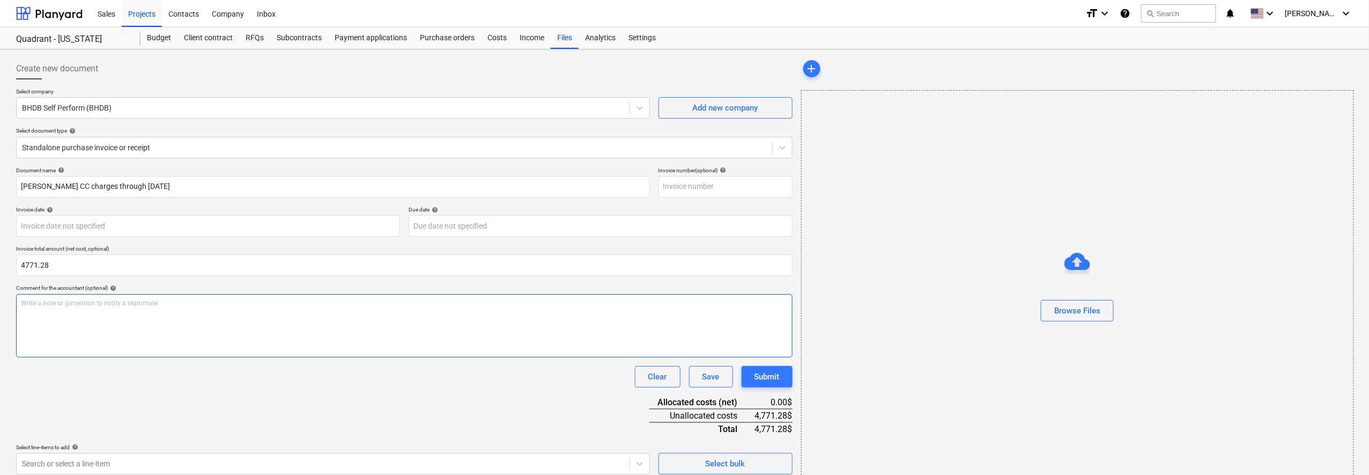
type input "4,771.28"
click at [319, 309] on div "Write a note or @mention to notify a teammate [PERSON_NAME]" at bounding box center [404, 325] width 776 height 63
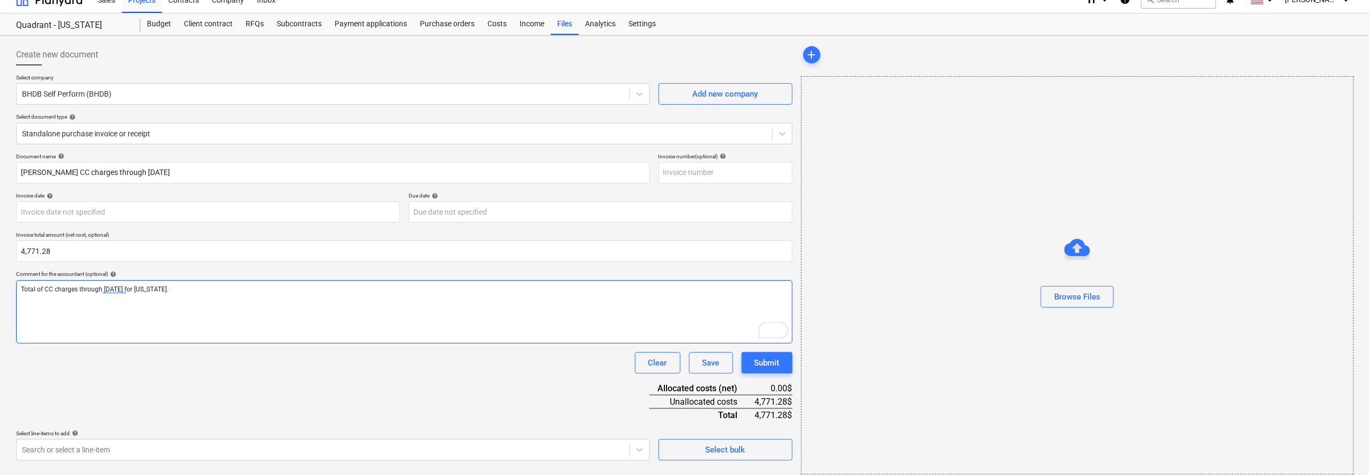
scroll to position [21, 0]
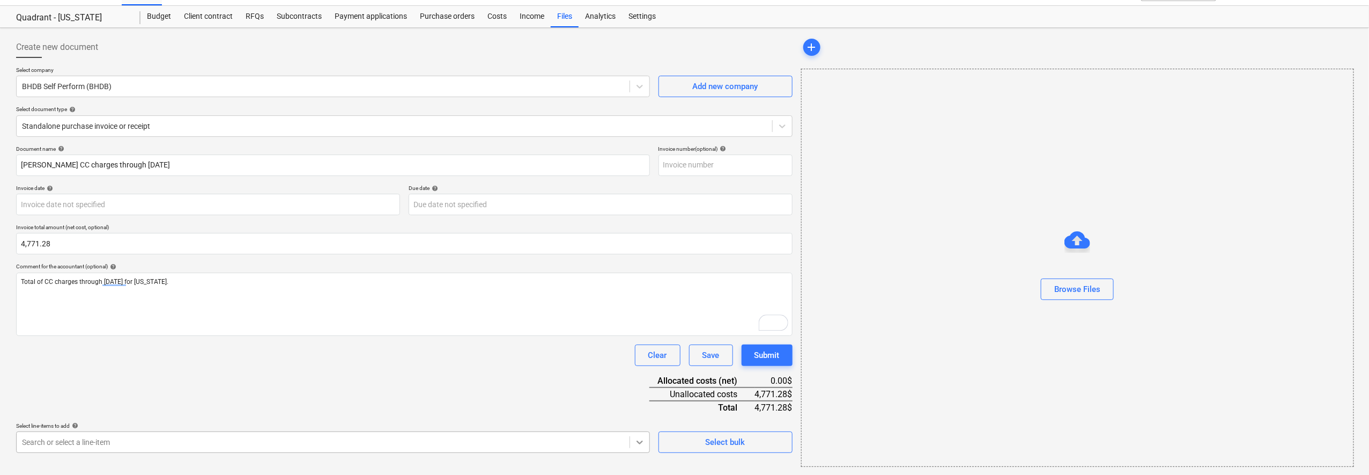
click at [637, 440] on body "Sales Projects Contacts Company Inbox format_size keyboard_arrow_down help sear…" at bounding box center [684, 216] width 1369 height 475
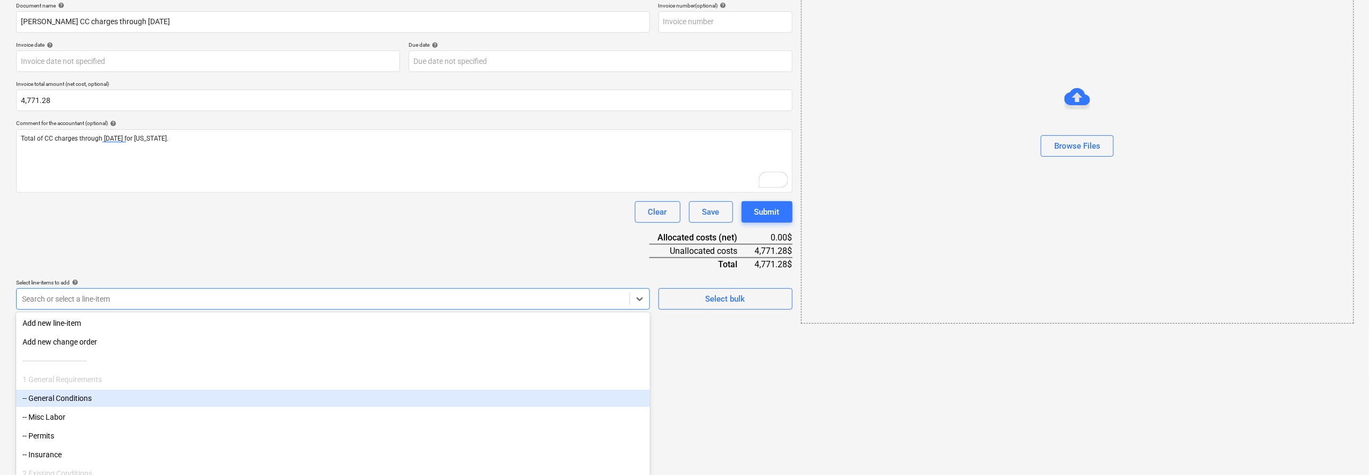
click at [368, 398] on div "-- General Conditions" at bounding box center [333, 397] width 634 height 17
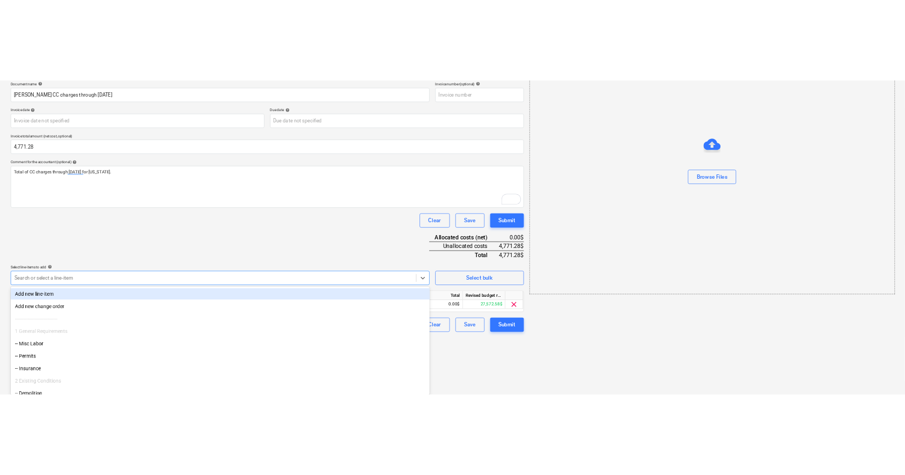
scroll to position [76, 0]
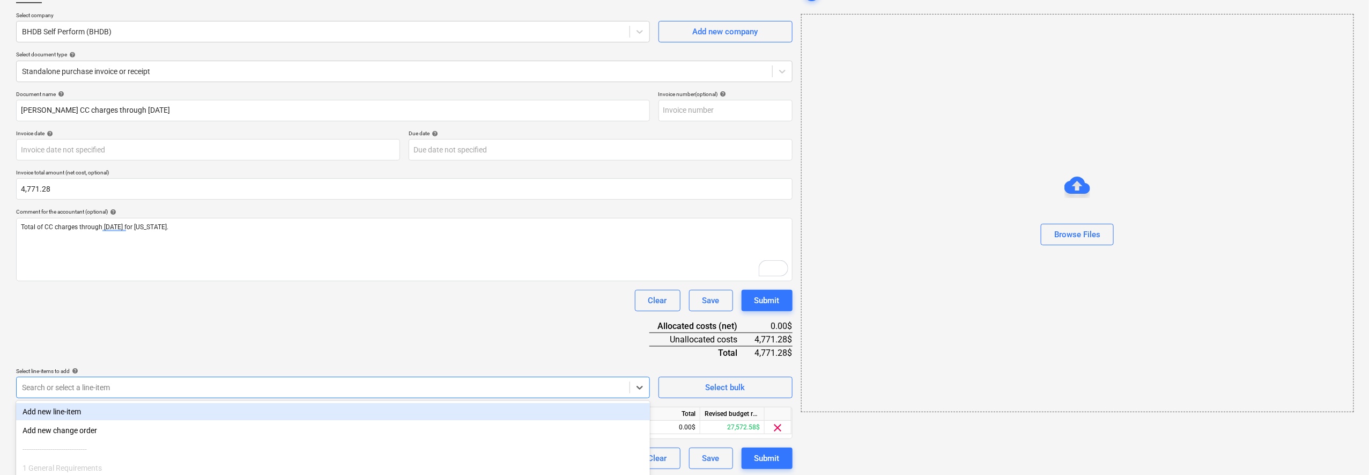
click at [734, 398] on html "Sales Projects Contacts Company Inbox format_size keyboard_arrow_down help sear…" at bounding box center [684, 161] width 1369 height 475
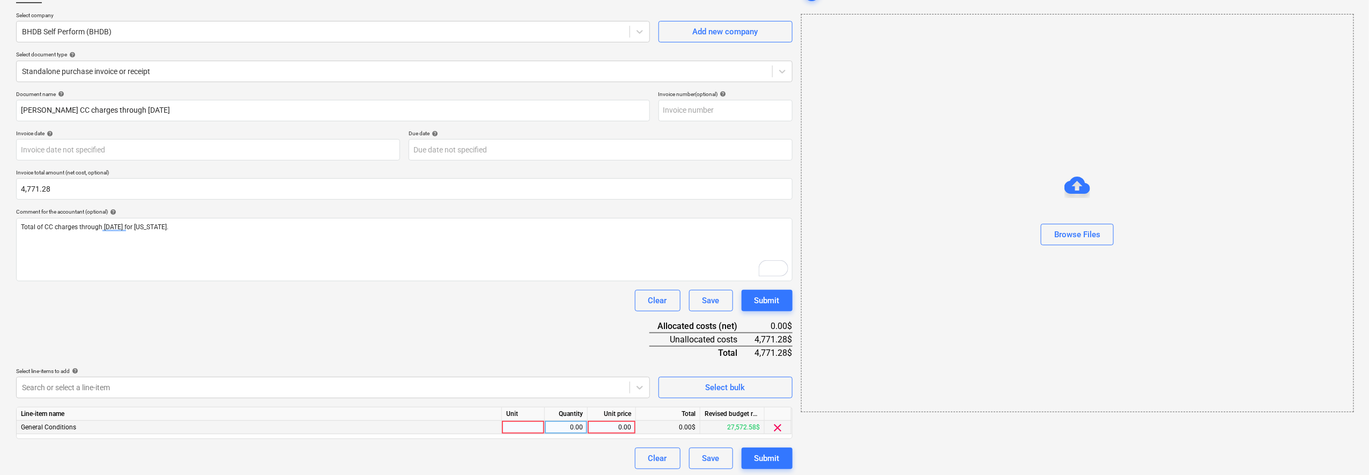
click at [614, 424] on div "0.00" at bounding box center [611, 426] width 39 height 13
type input "4771.28"
click at [580, 322] on div "Document name help [PERSON_NAME] CC charges through [DATE] Invoice number (opti…" at bounding box center [404, 280] width 776 height 378
click at [773, 453] on div "Submit" at bounding box center [766, 458] width 25 height 14
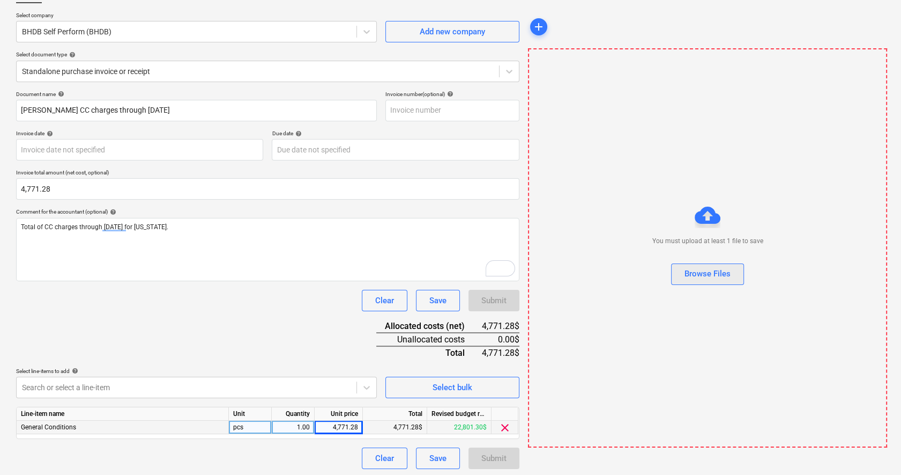
click at [698, 273] on div "Browse Files" at bounding box center [708, 273] width 46 height 14
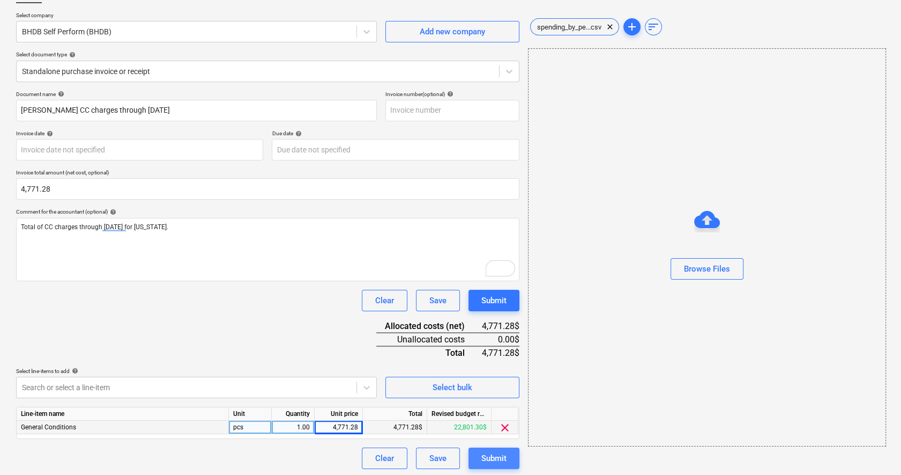
click at [507, 456] on button "Submit" at bounding box center [494, 457] width 51 height 21
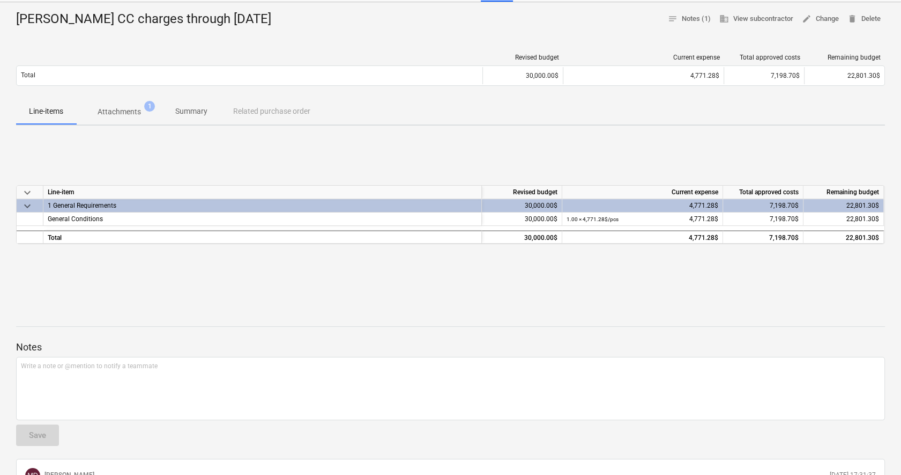
scroll to position [67, 0]
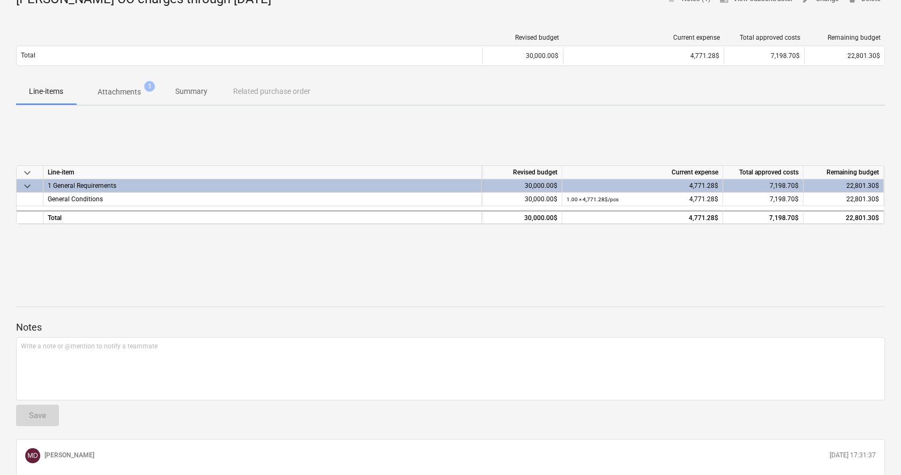
click at [113, 91] on p "Attachments" at bounding box center [119, 91] width 43 height 11
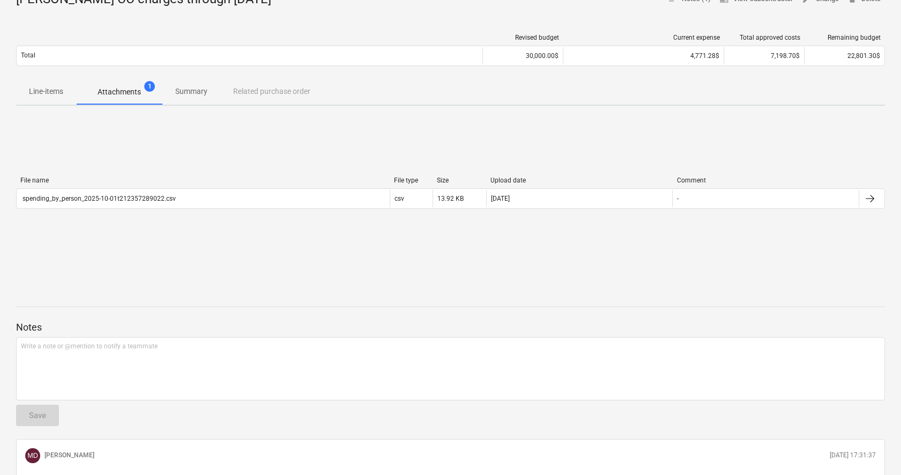
click at [41, 88] on p "Line-items" at bounding box center [46, 91] width 34 height 11
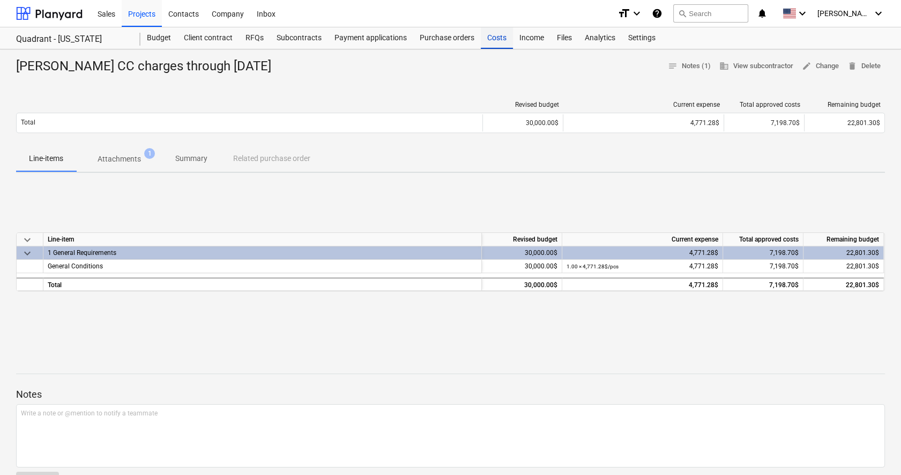
click at [493, 31] on div "Costs" at bounding box center [497, 37] width 32 height 21
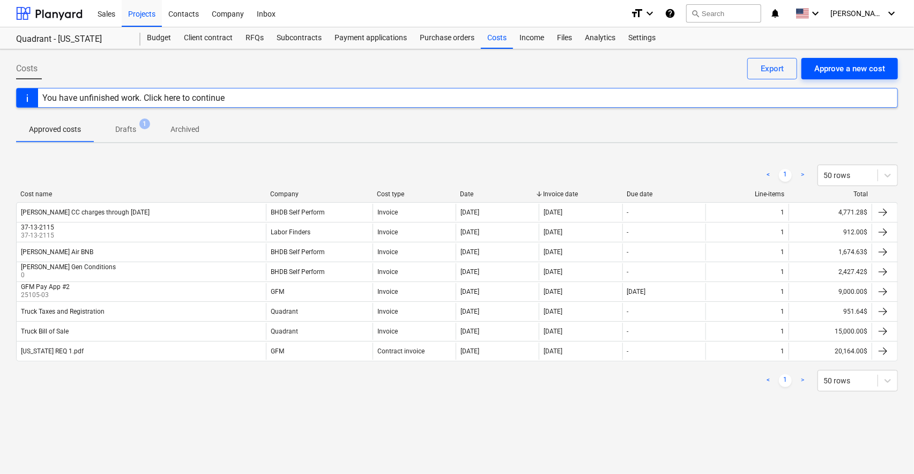
click at [868, 74] on div "Approve a new cost" at bounding box center [850, 69] width 71 height 14
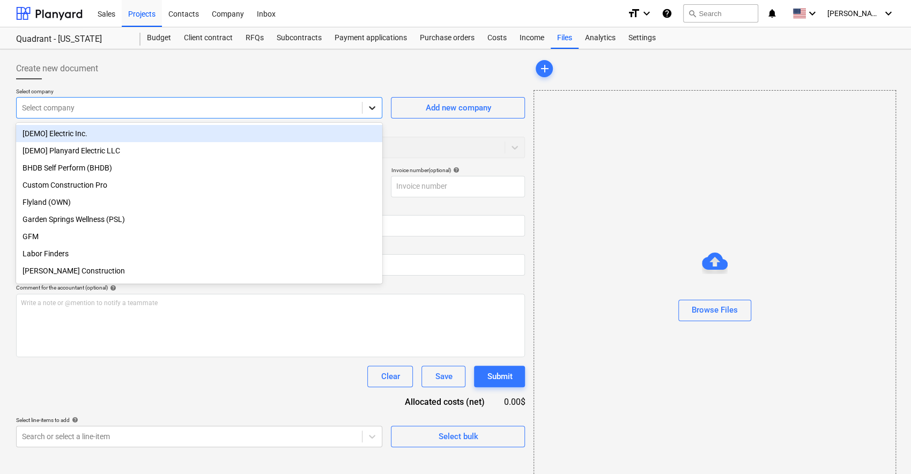
click at [371, 105] on icon at bounding box center [372, 107] width 11 height 11
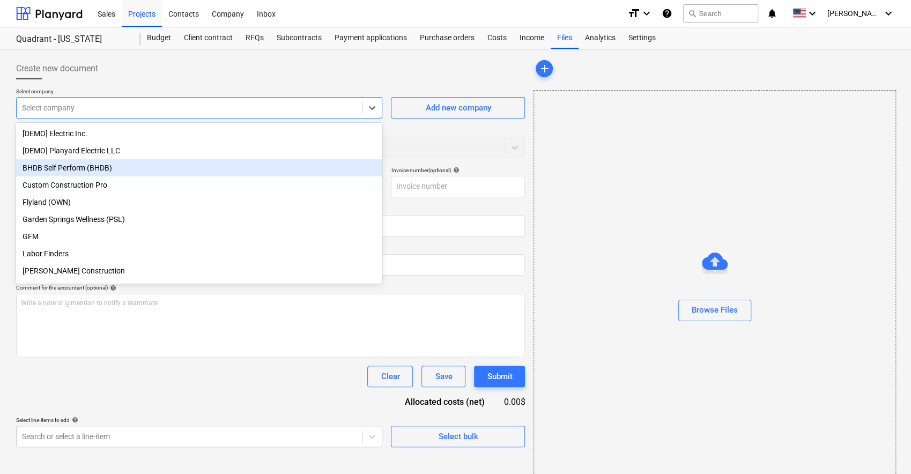
click at [161, 169] on div "BHDB Self Perform (BHDB)" at bounding box center [199, 167] width 366 height 17
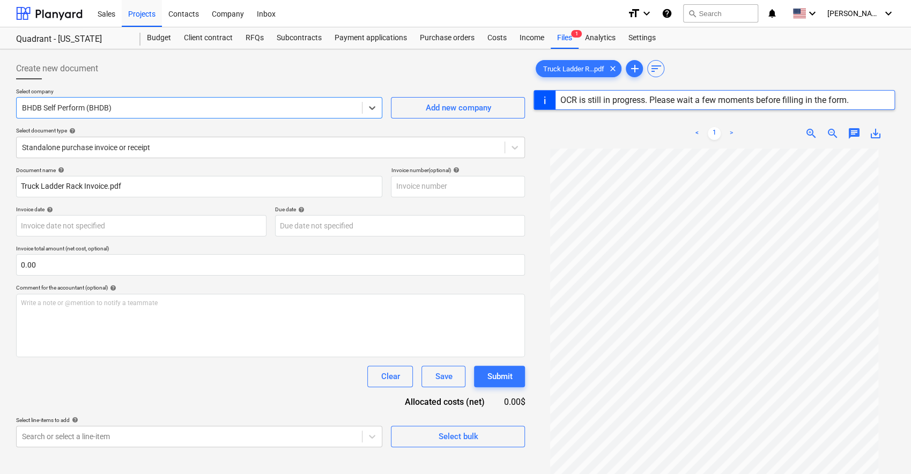
type input "090525"
type input "[DATE]"
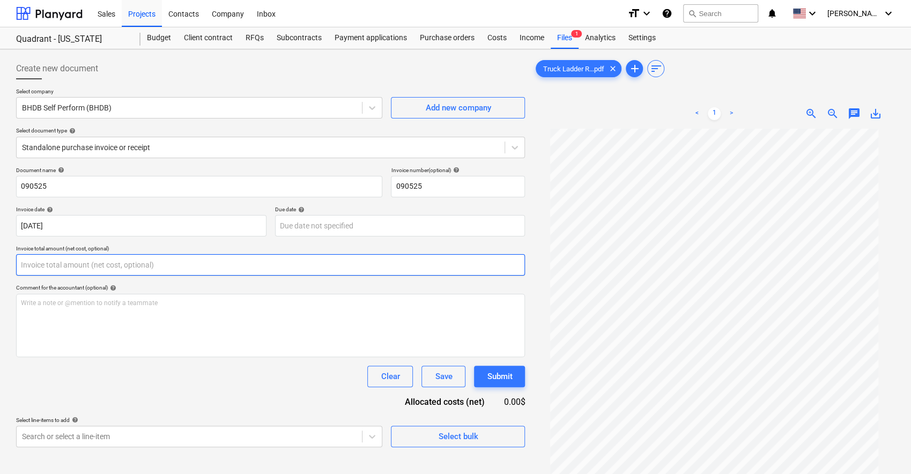
click at [220, 266] on input "text" at bounding box center [270, 264] width 509 height 21
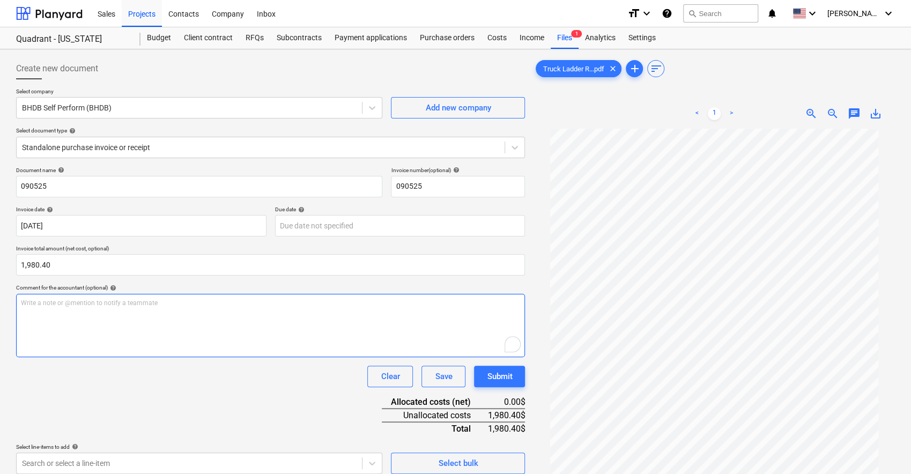
click at [251, 309] on div "Write a note or @mention to notify a teammate [PERSON_NAME]" at bounding box center [270, 325] width 509 height 63
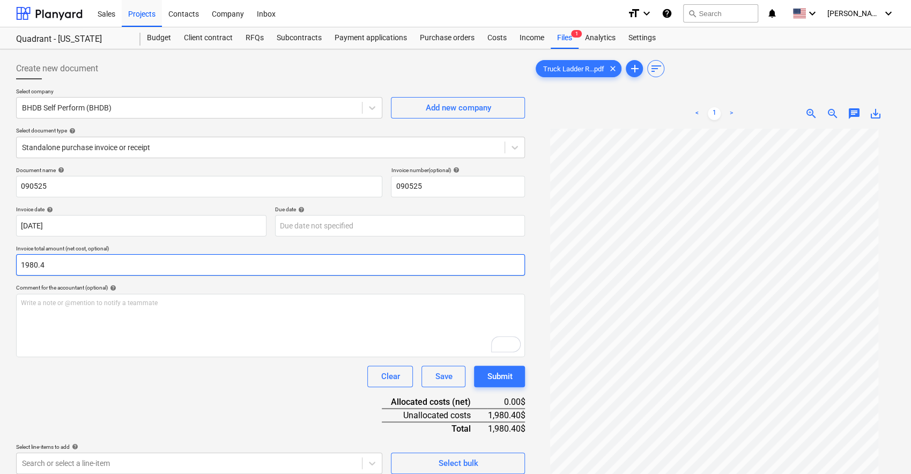
click at [261, 269] on input "1980.4" at bounding box center [270, 264] width 509 height 21
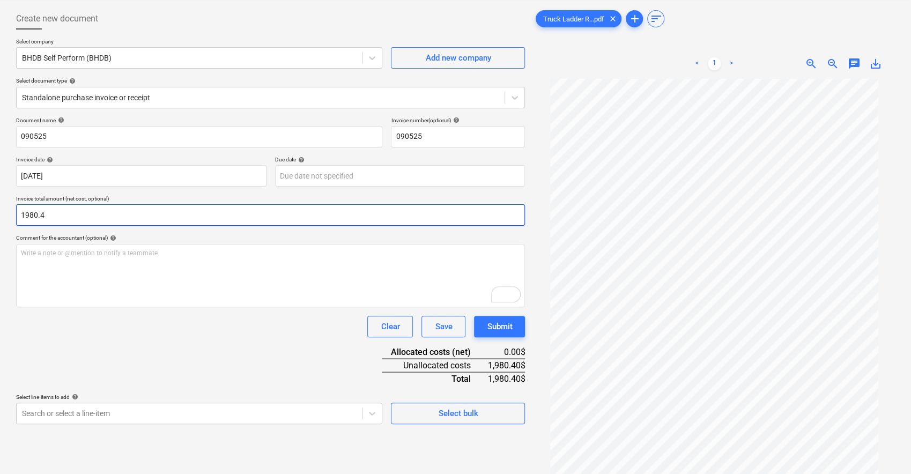
scroll to position [67, 0]
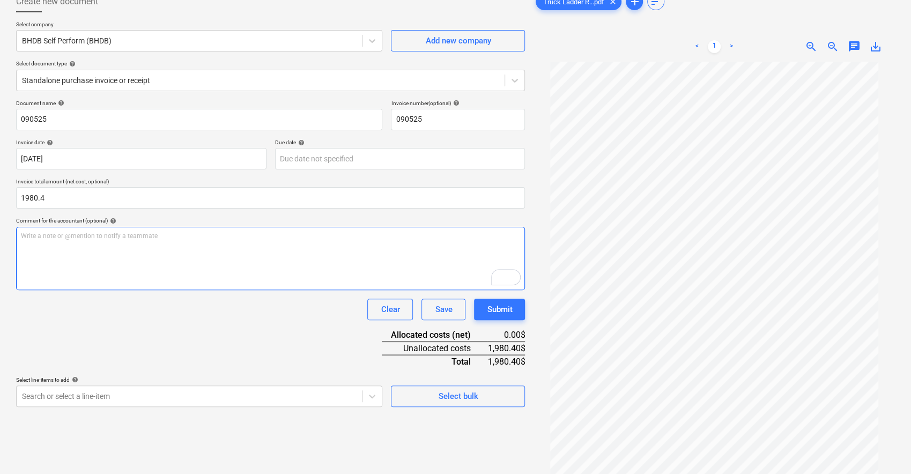
type input "1,980.40"
click at [220, 248] on div "Write a note or @mention to notify a teammate [PERSON_NAME]" at bounding box center [270, 258] width 509 height 63
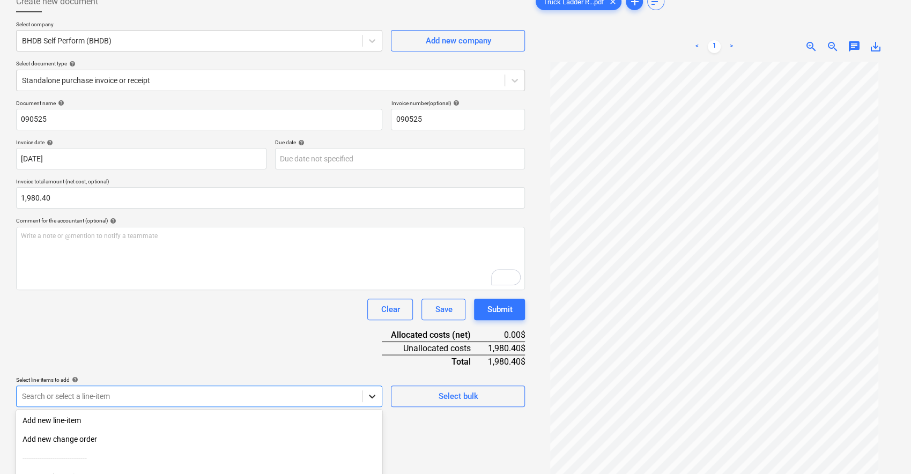
scroll to position [165, 0]
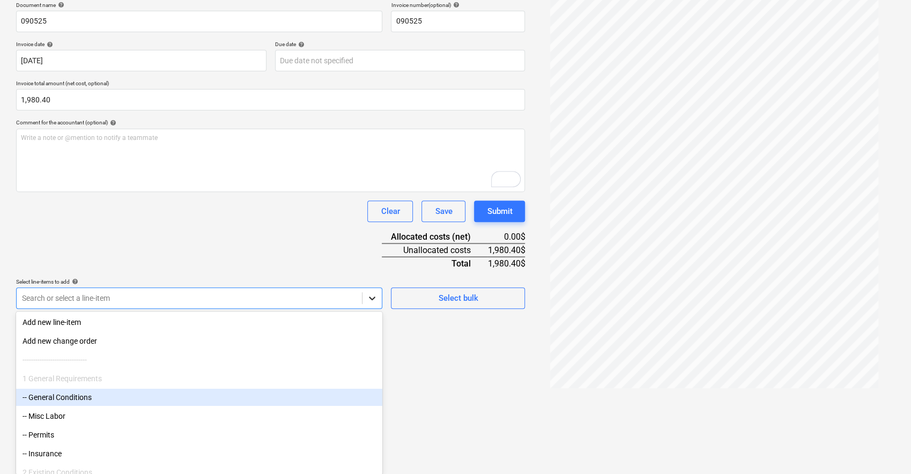
click at [371, 309] on body "Sales Projects Contacts Company Inbox format_size keyboard_arrow_down help sear…" at bounding box center [455, 72] width 911 height 474
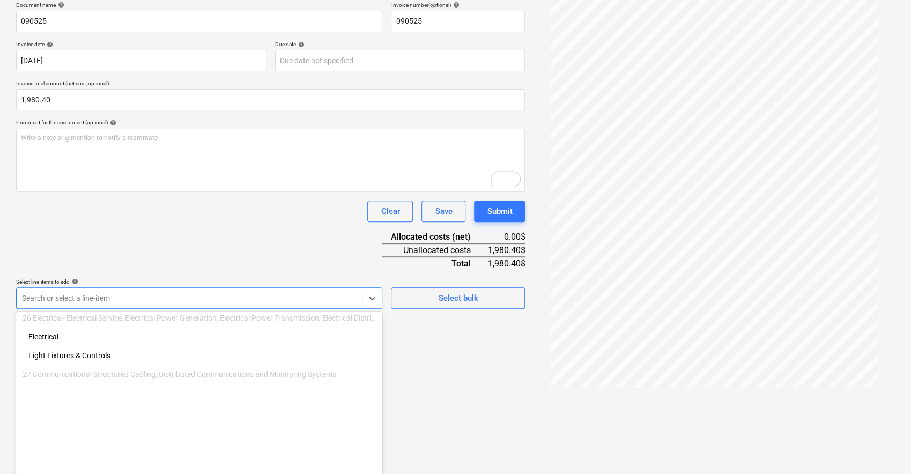
scroll to position [1622, 0]
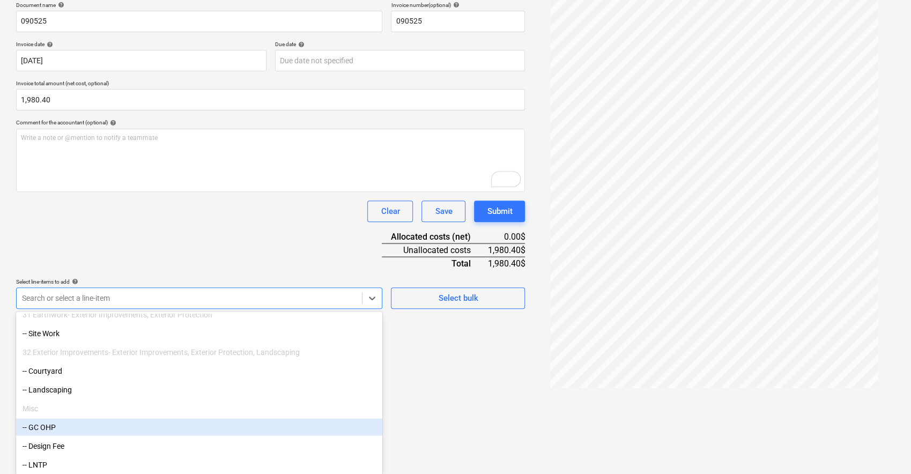
click at [225, 423] on div "-- GC OHP" at bounding box center [199, 426] width 366 height 17
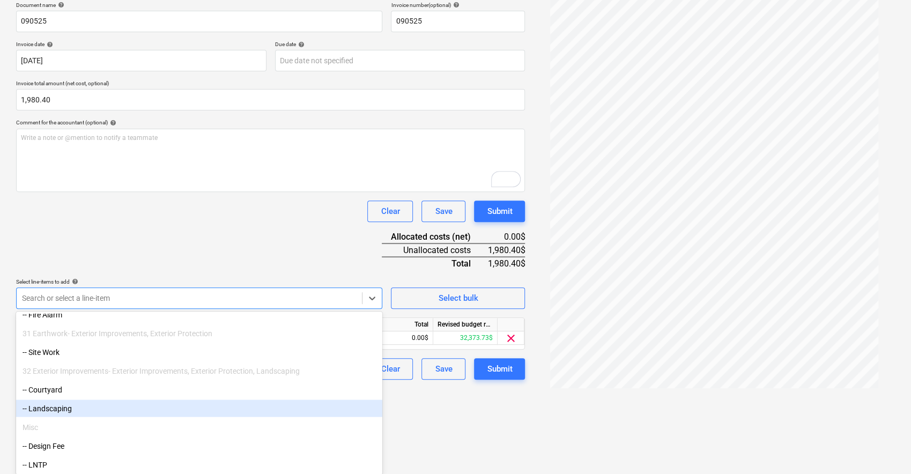
click at [486, 309] on html "Sales Projects Contacts Company Inbox format_size keyboard_arrow_down help sear…" at bounding box center [455, 72] width 911 height 474
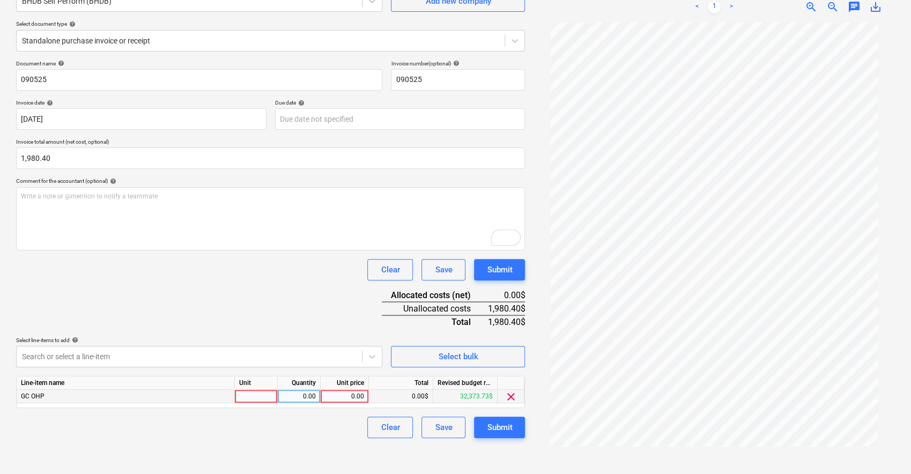
click at [401, 392] on div "0.00$" at bounding box center [401, 396] width 64 height 13
click at [406, 392] on div "0.00$" at bounding box center [401, 396] width 64 height 13
click at [344, 399] on div "0.00" at bounding box center [344, 396] width 39 height 13
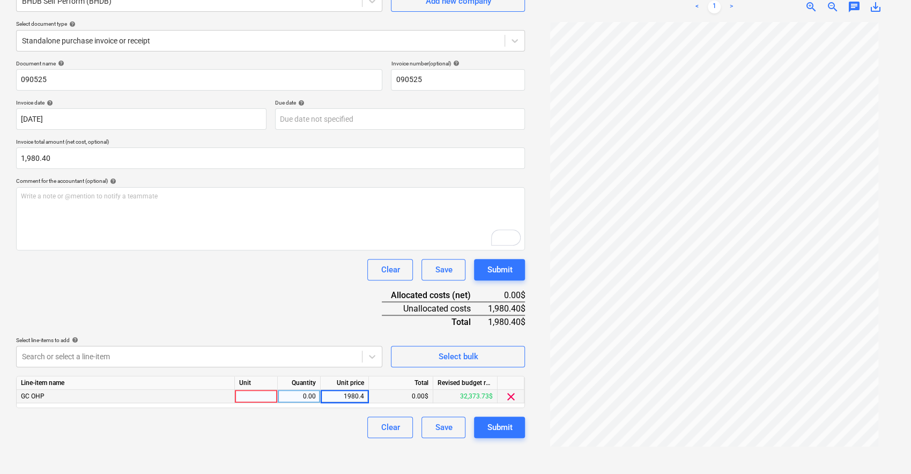
type input "1980.40"
click at [340, 423] on div "Clear Save Submit" at bounding box center [270, 427] width 509 height 21
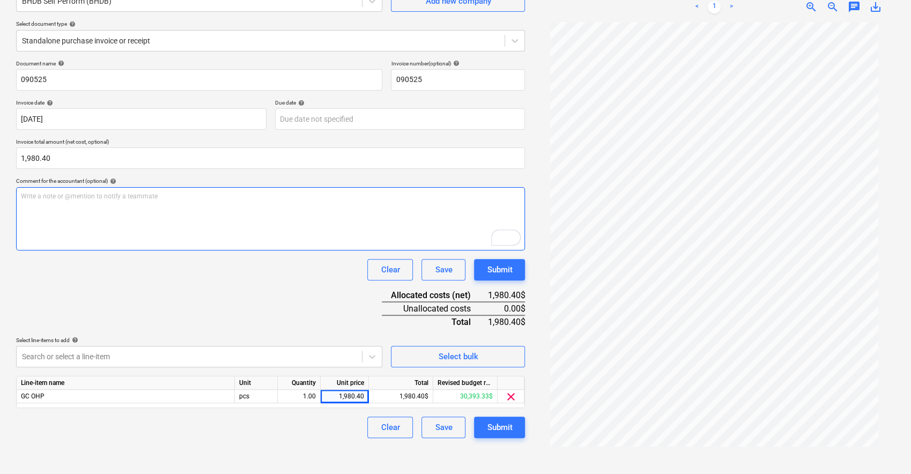
click at [214, 197] on p "Write a note or @mention to notify a teammate [PERSON_NAME]" at bounding box center [270, 196] width 499 height 9
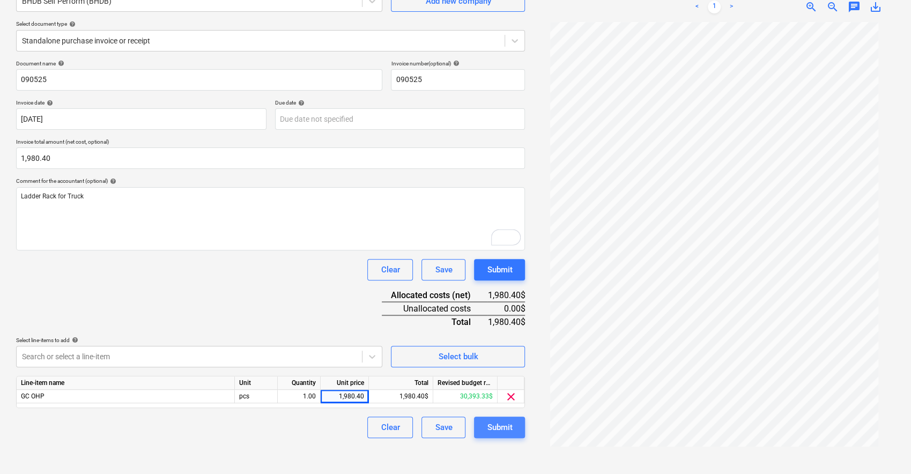
click at [506, 426] on div "Submit" at bounding box center [499, 427] width 25 height 14
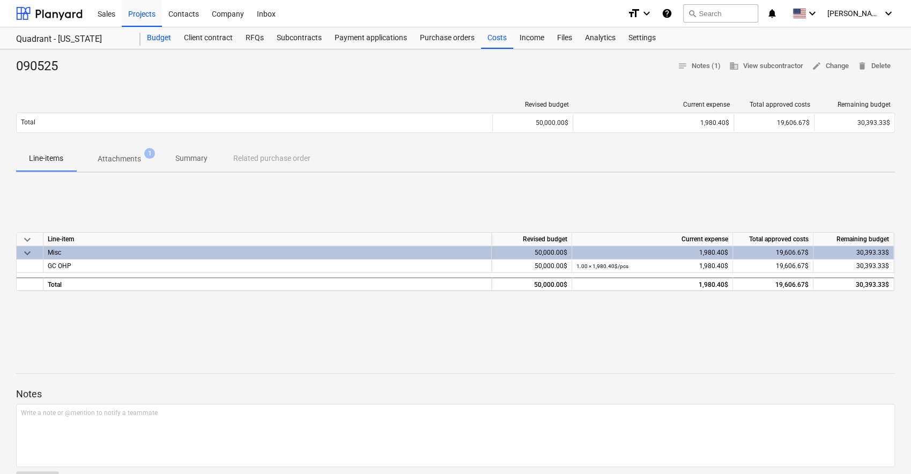
click at [157, 35] on div "Budget" at bounding box center [158, 37] width 37 height 21
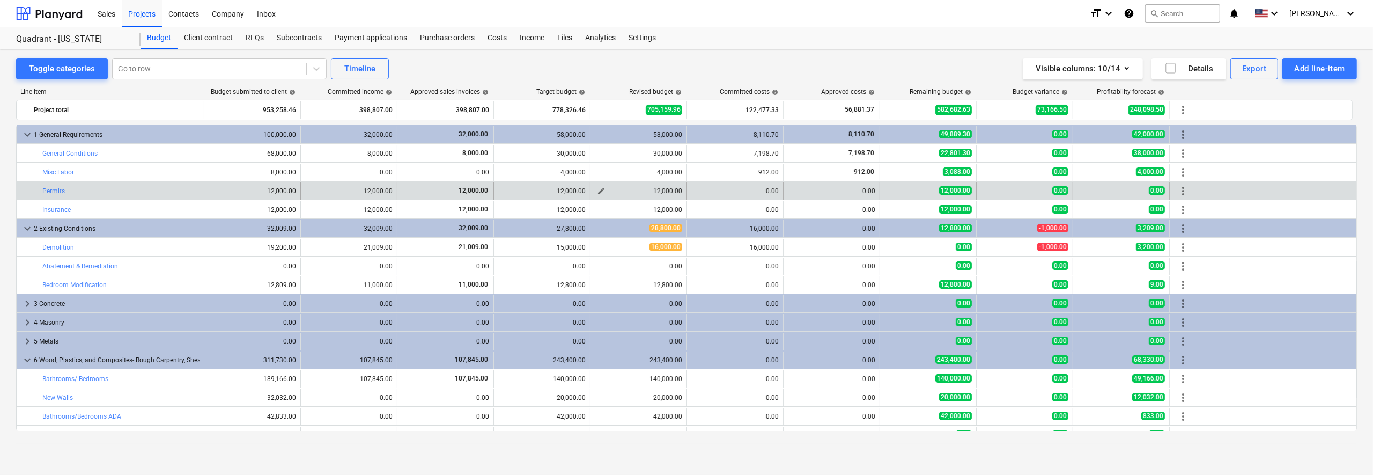
click at [672, 191] on div "12,000.00" at bounding box center [638, 191] width 87 height 8
drag, startPoint x: 670, startPoint y: 189, endPoint x: 661, endPoint y: 190, distance: 9.7
click at [661, 190] on div "12,000.00" at bounding box center [638, 191] width 87 height 8
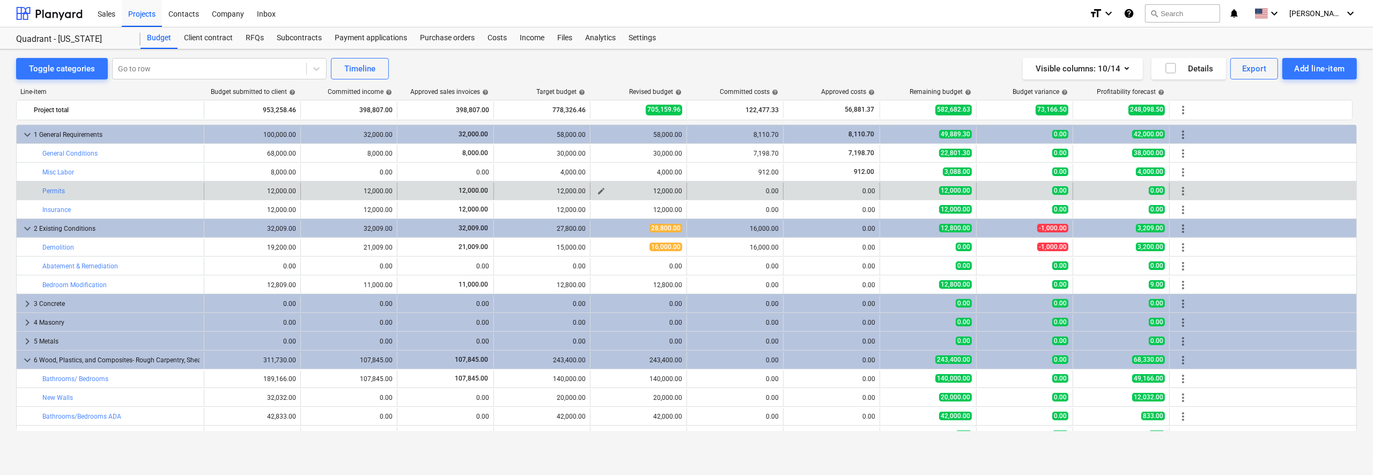
click at [661, 190] on div "12,000.00" at bounding box center [638, 191] width 87 height 8
click at [656, 188] on div "12,000.00" at bounding box center [638, 191] width 87 height 8
click at [599, 189] on span "edit" at bounding box center [601, 191] width 9 height 9
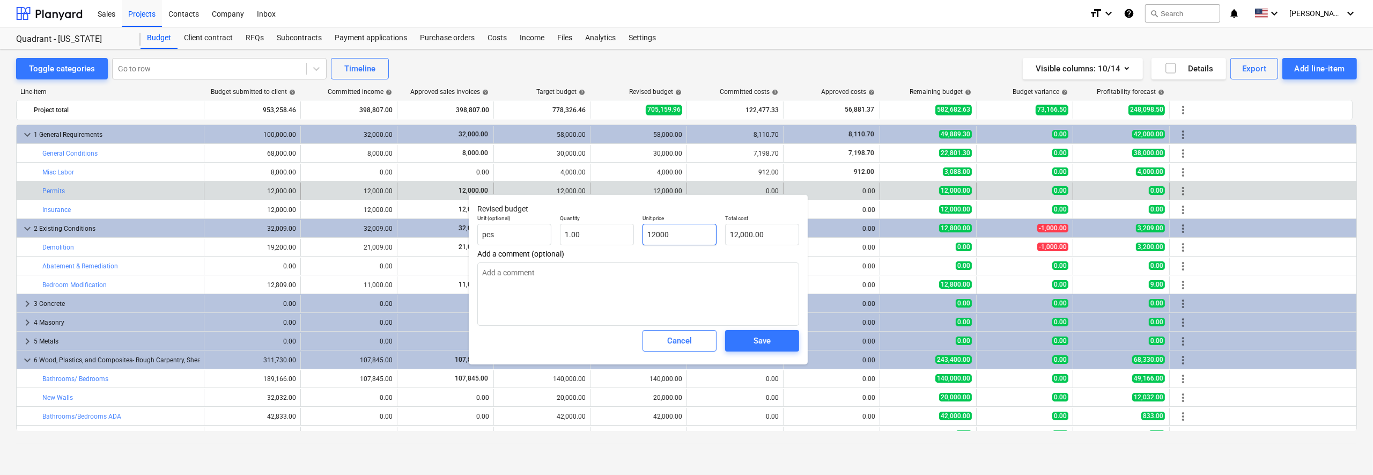
click at [691, 233] on input "12000" at bounding box center [679, 234] width 74 height 21
type input "3"
type textarea "x"
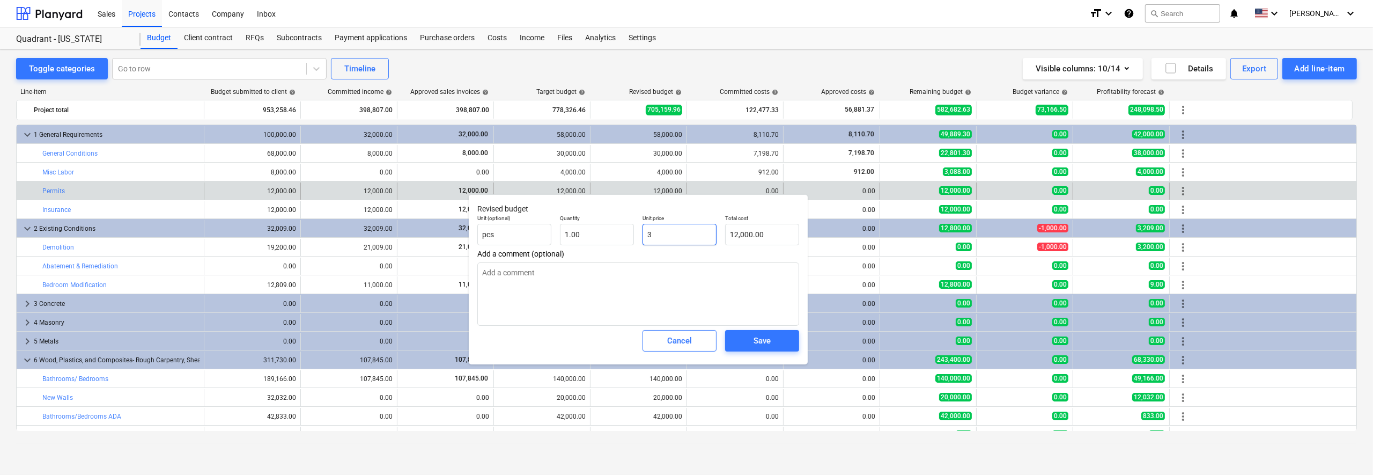
type input "3.00"
type input "32"
type textarea "x"
type input "32.00"
type input "322"
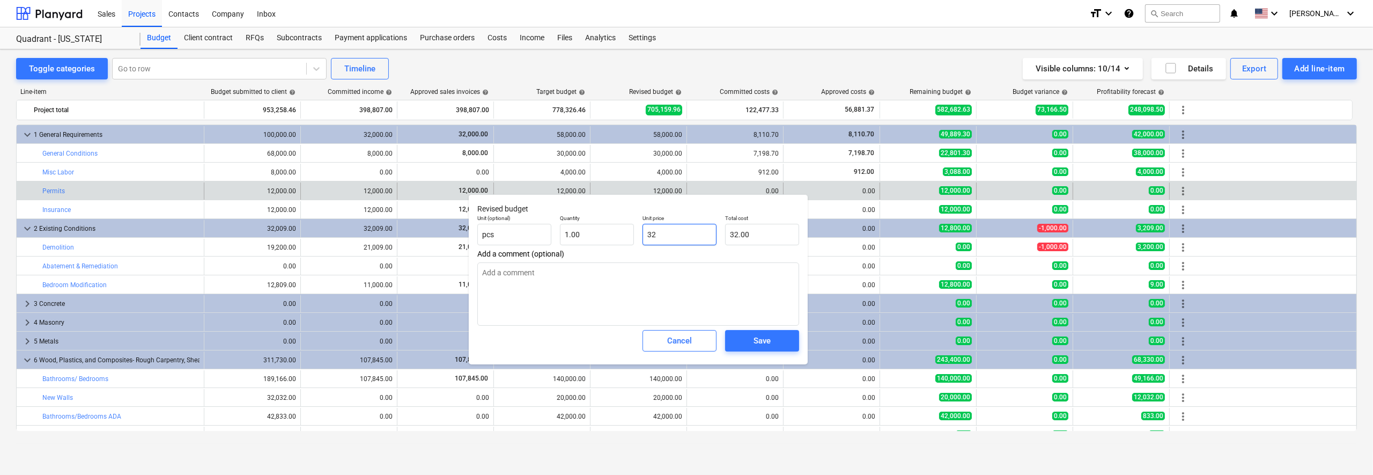
type textarea "x"
type input "322.00"
type input "3221"
type textarea "x"
type input "3,221.00"
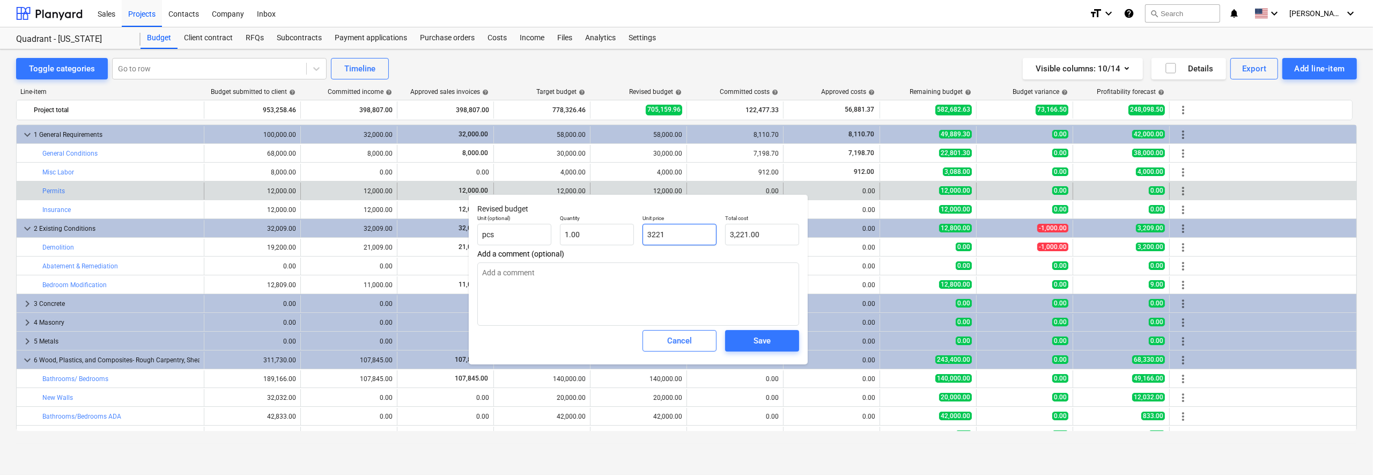
type input "3221."
type textarea "x"
type input "3221.5"
type textarea "x"
type input "3,221.50"
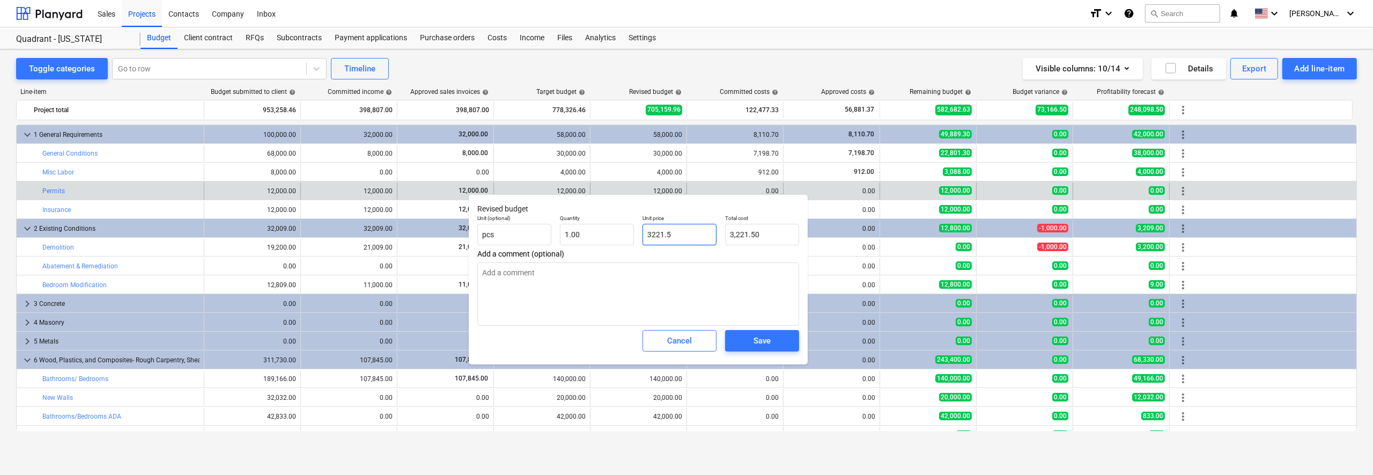
type input "3221.50"
type textarea "x"
type input "3,221.50"
type textarea "x"
click at [665, 280] on textarea at bounding box center [638, 293] width 322 height 63
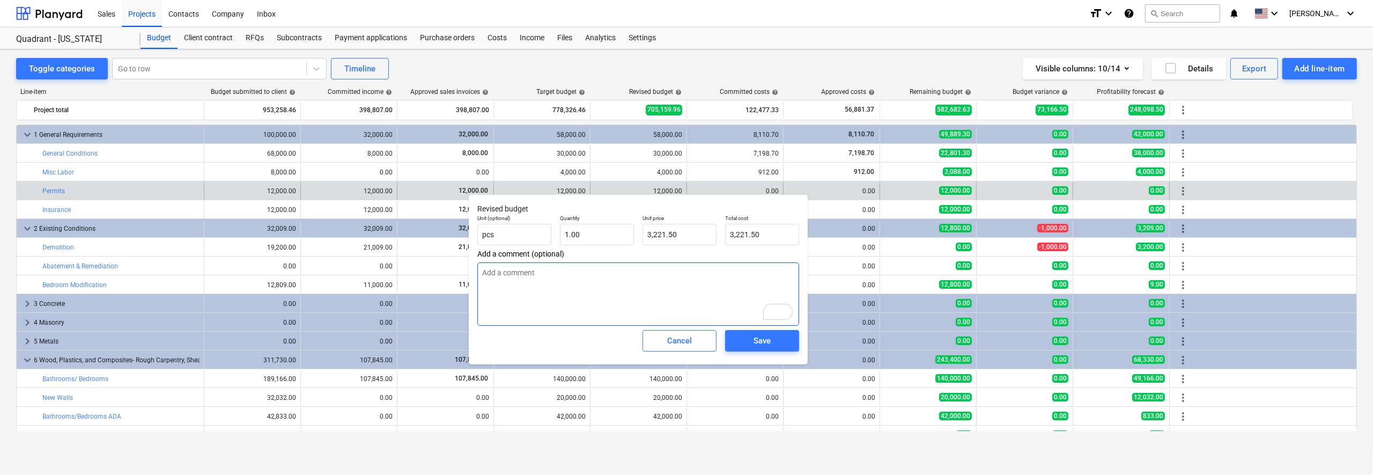
type textarea "R"
type textarea "x"
type textarea "Re"
type textarea "x"
type textarea "Red"
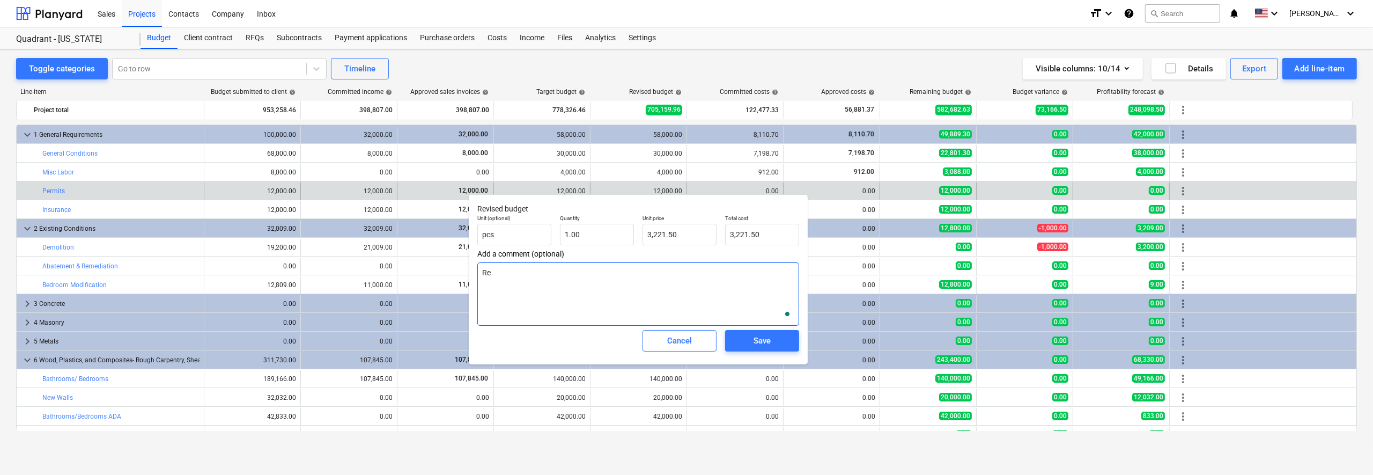
type textarea "x"
type textarea "Redu"
type textarea "x"
type textarea "Reduc"
type textarea "x"
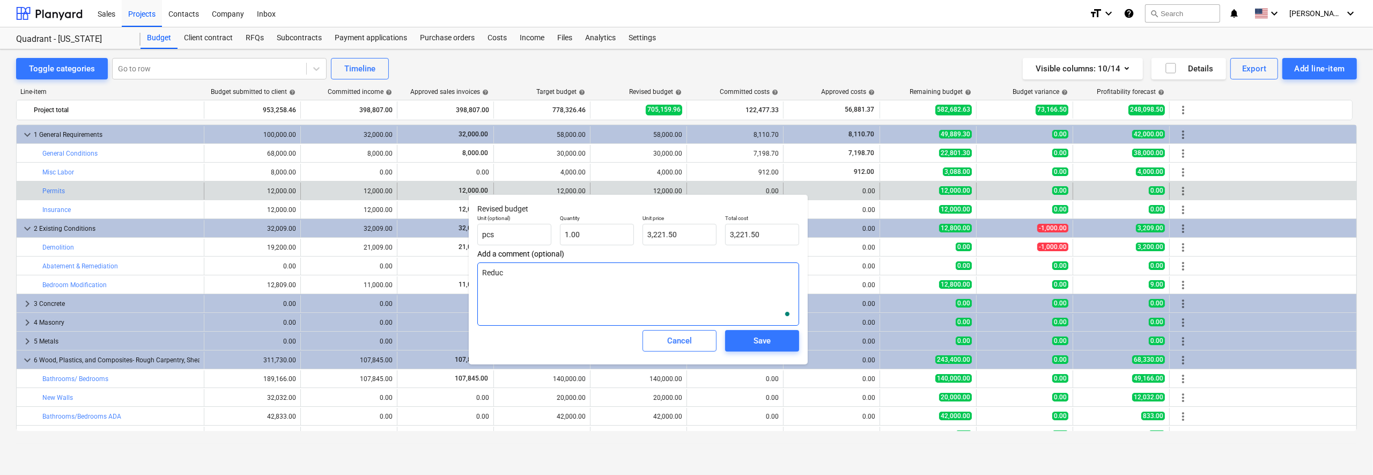
type textarea "Reduci"
type textarea "x"
type textarea "Reducin"
type textarea "x"
type textarea "Reducing"
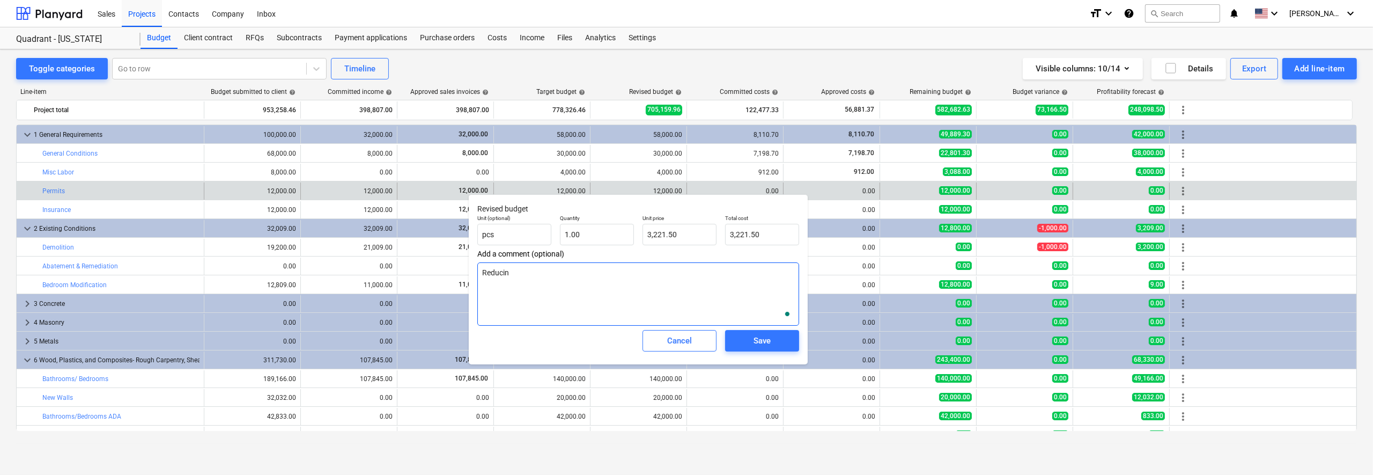
type textarea "x"
type textarea "Reducing"
type textarea "x"
type textarea "Reducing t"
type textarea "x"
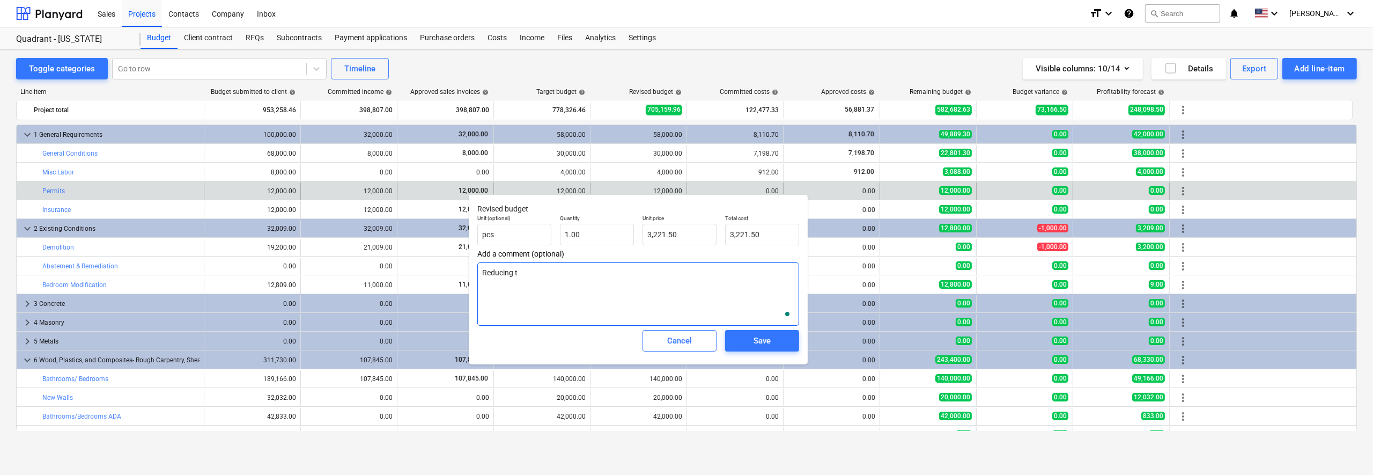
type textarea "Reducing to"
type textarea "x"
type textarea "Reducing to"
type textarea "x"
type textarea "Reducing to a"
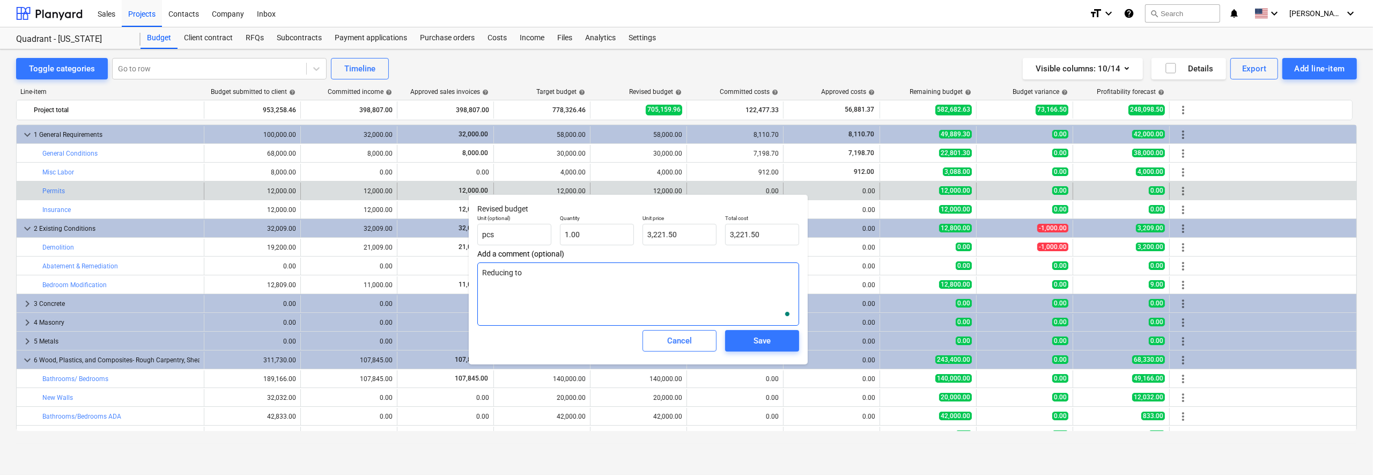
type textarea "x"
type textarea "Reducing to ac"
type textarea "x"
type textarea "Reducing to act"
type textarea "x"
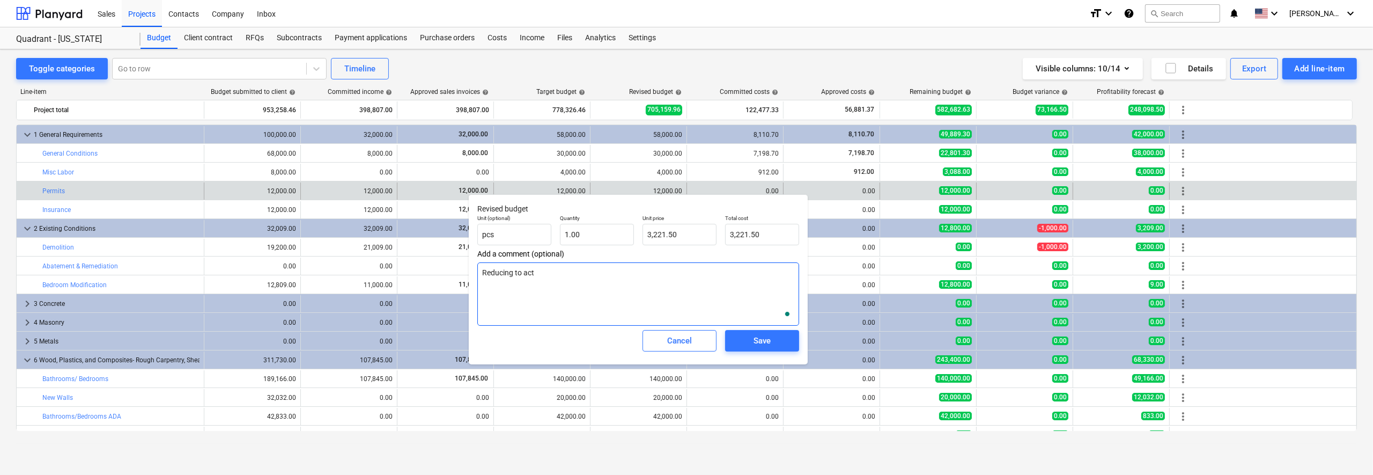
type textarea "Reducing to actu"
type textarea "x"
type textarea "Reducing to actua"
type textarea "x"
type textarea "Reducing to actual"
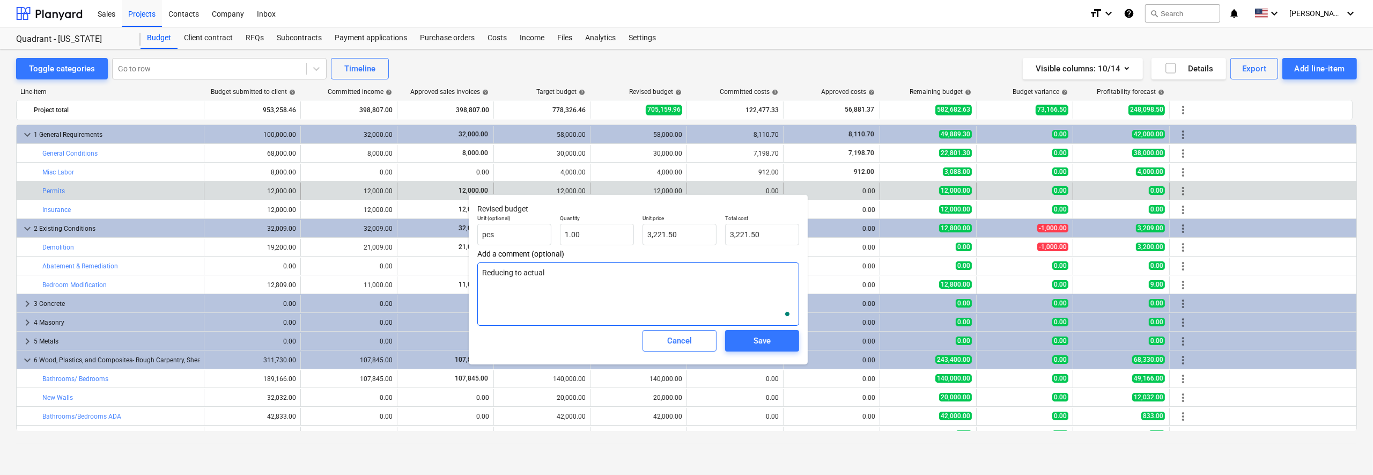
type textarea "x"
type textarea "Reducing to actual"
click at [760, 346] on div "Save" at bounding box center [761, 341] width 17 height 14
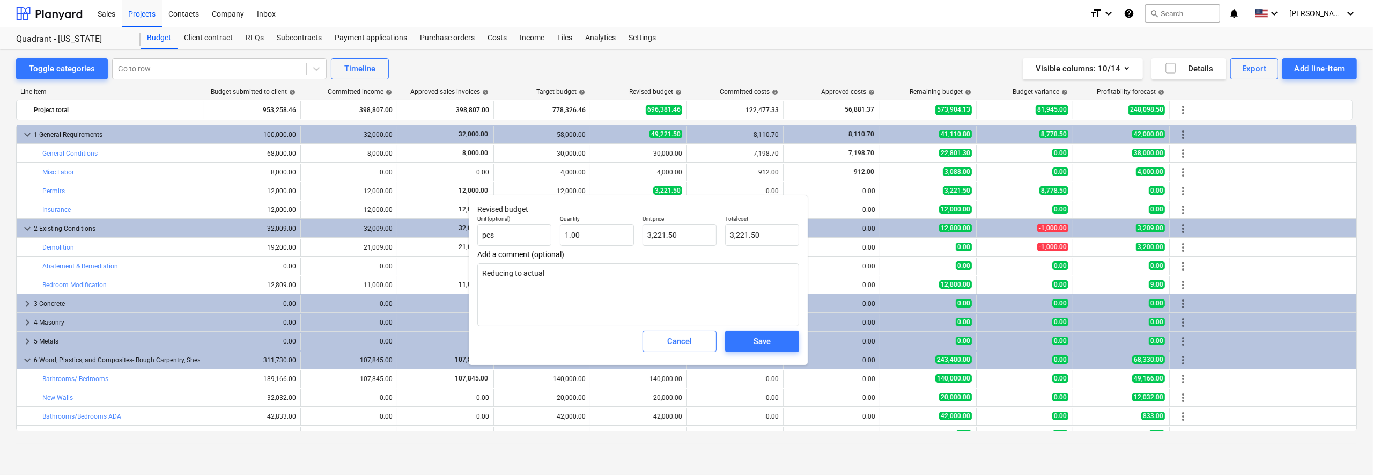
type textarea "x"
